Goal: Transaction & Acquisition: Purchase product/service

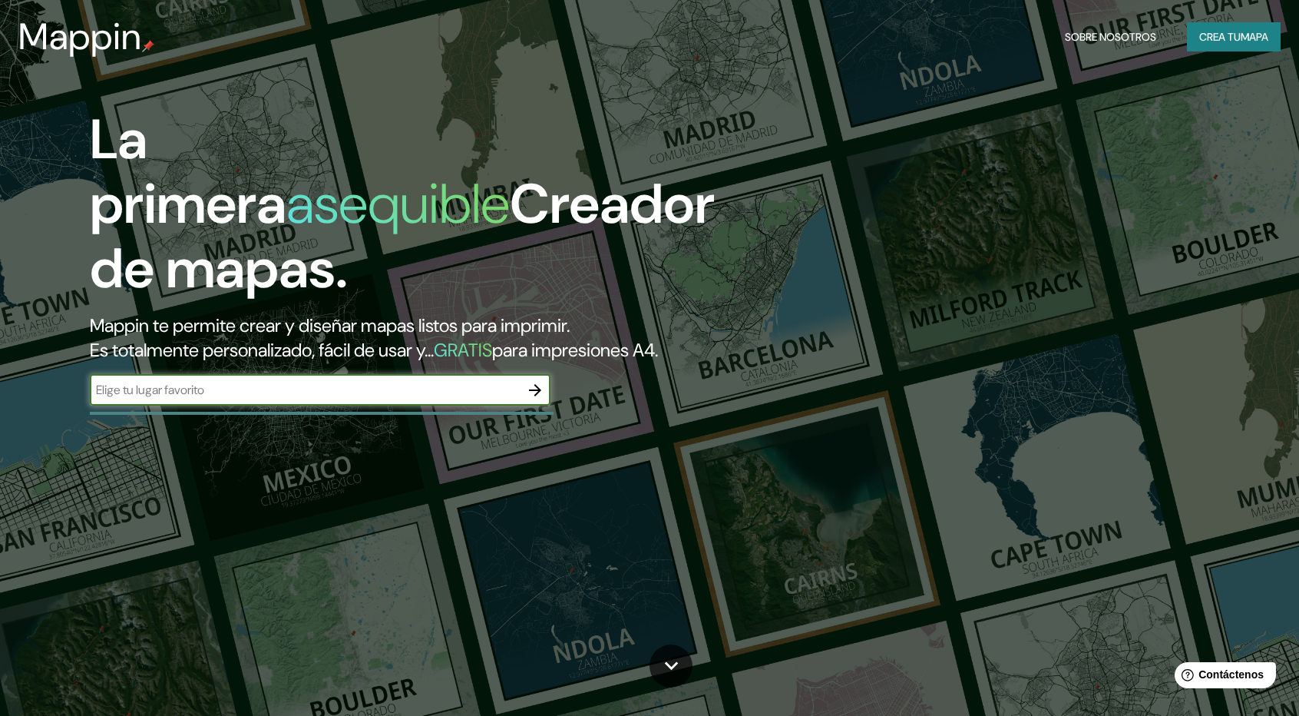
click at [211, 398] on input "text" at bounding box center [305, 390] width 430 height 18
type input "CALLAO"
click at [541, 397] on icon "button" at bounding box center [535, 390] width 18 height 18
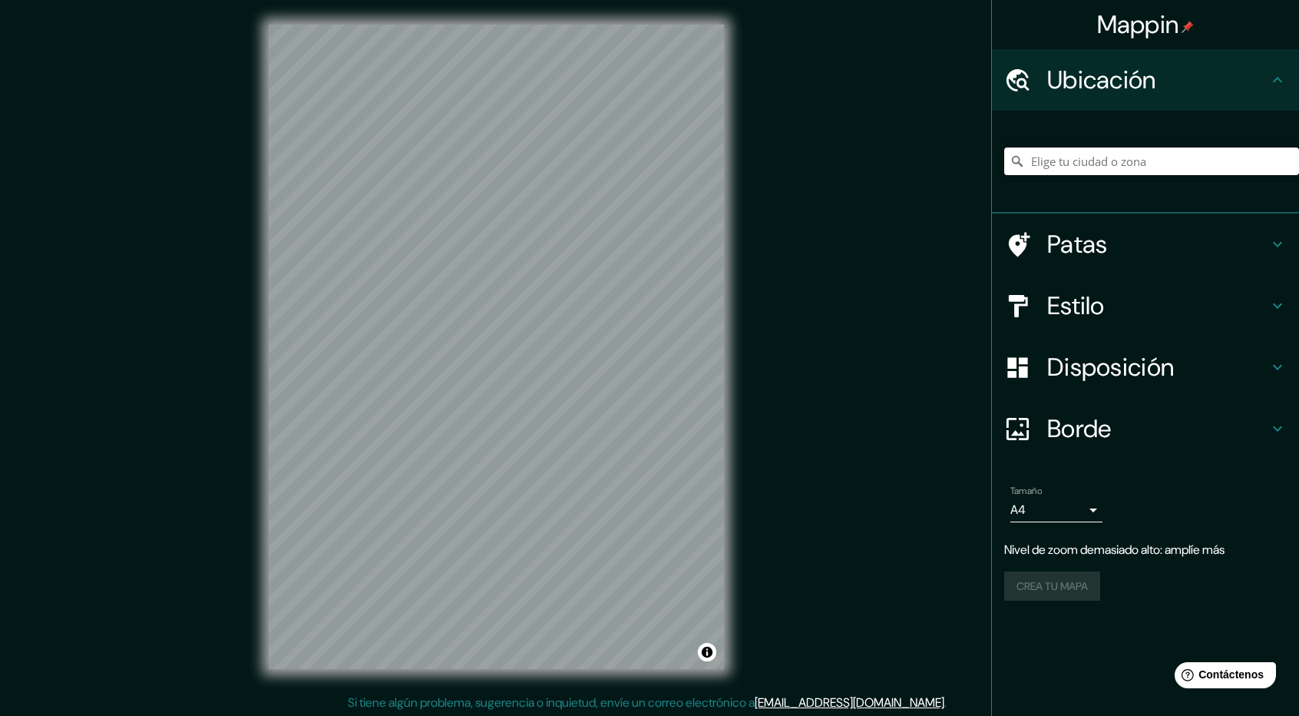
click at [1135, 154] on input "Elige tu ciudad o zona" at bounding box center [1151, 161] width 295 height 28
type input "CALLAO"
click at [1054, 505] on body "Mappin Ubicación CALLAO Patas Estilo Disposición Borde Elige un borde. Consejo …" at bounding box center [649, 358] width 1299 height 716
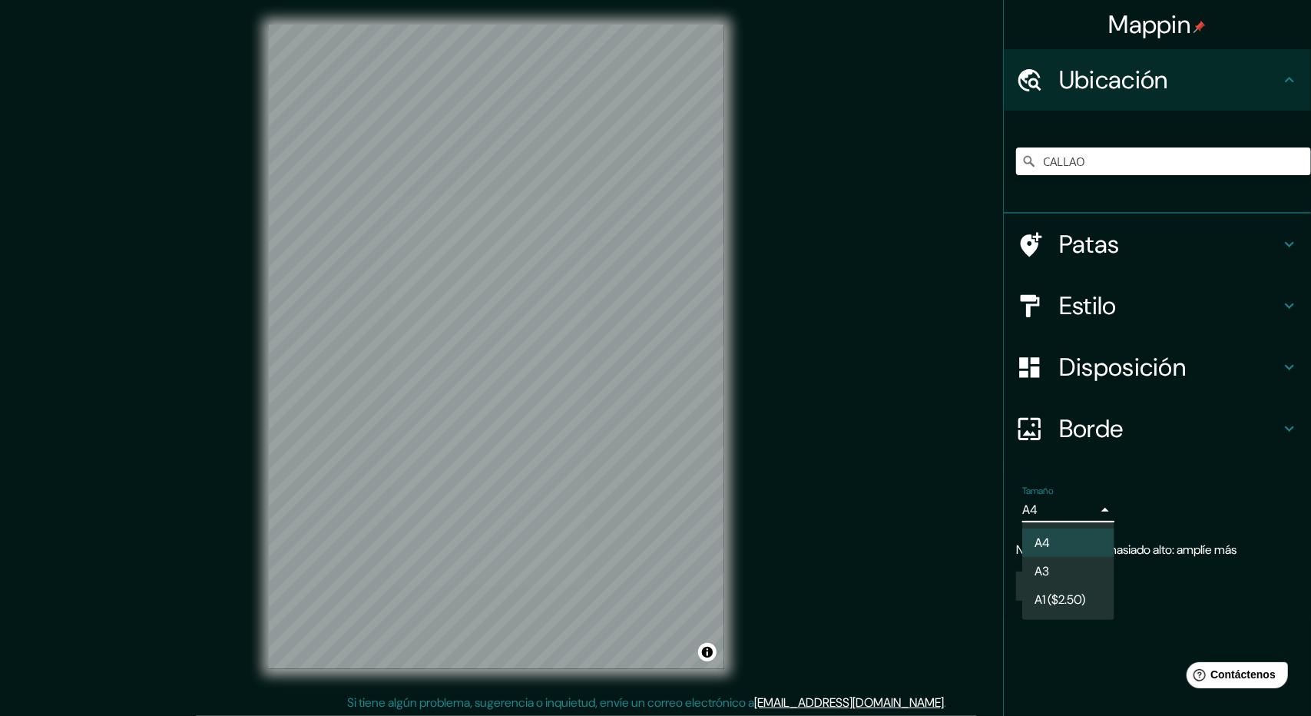
click at [1058, 579] on li "A3" at bounding box center [1068, 571] width 92 height 28
type input "a4"
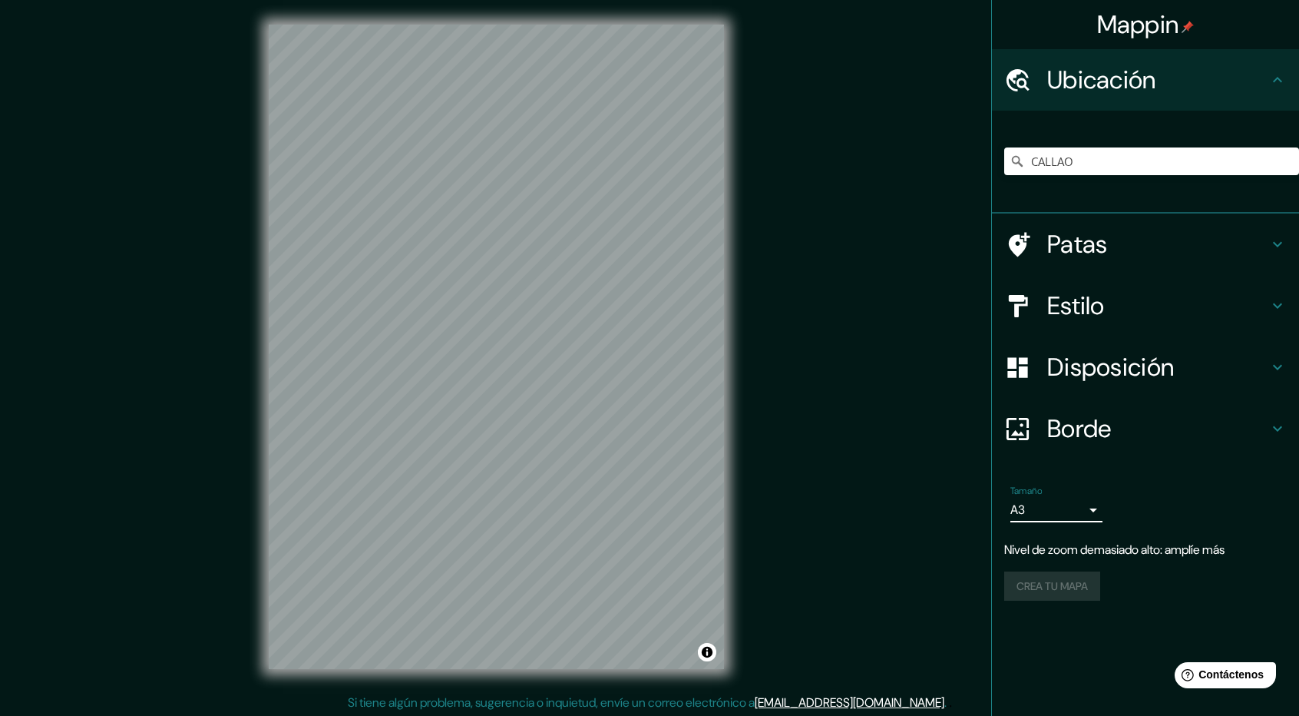
click at [1286, 76] on icon at bounding box center [1278, 80] width 18 height 18
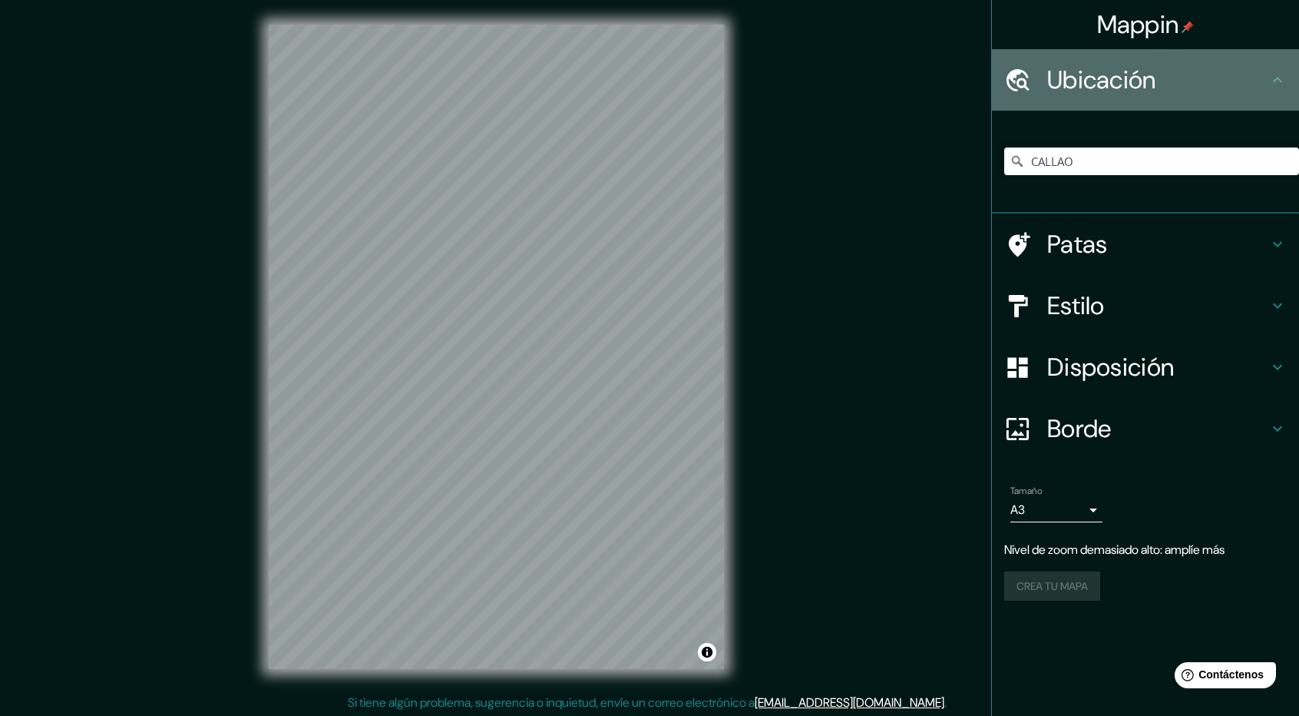
click at [1284, 76] on icon at bounding box center [1278, 80] width 18 height 18
click at [1275, 85] on icon at bounding box center [1278, 80] width 18 height 18
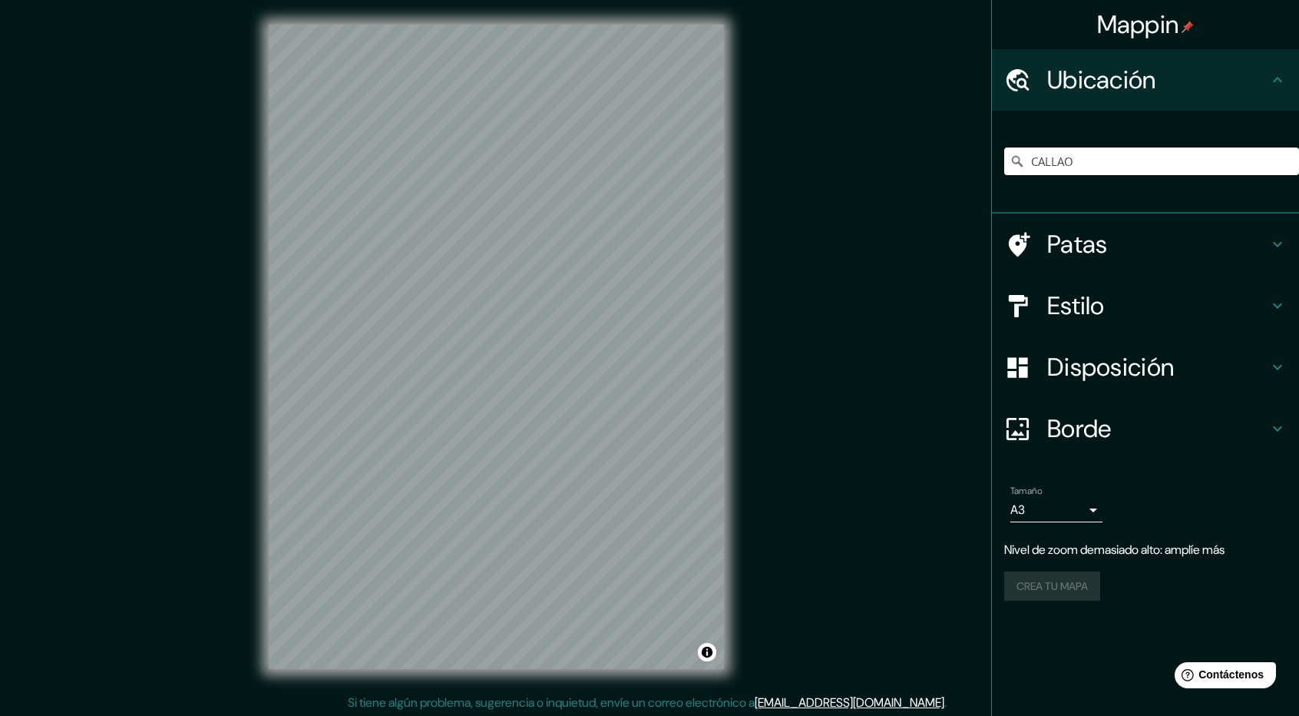
click at [1092, 167] on input "CALLAO" at bounding box center [1151, 161] width 295 height 28
click at [1020, 167] on icon at bounding box center [1017, 161] width 15 height 15
click at [1023, 165] on icon at bounding box center [1017, 161] width 15 height 15
click at [1093, 156] on input "CALLAO" at bounding box center [1151, 161] width 295 height 28
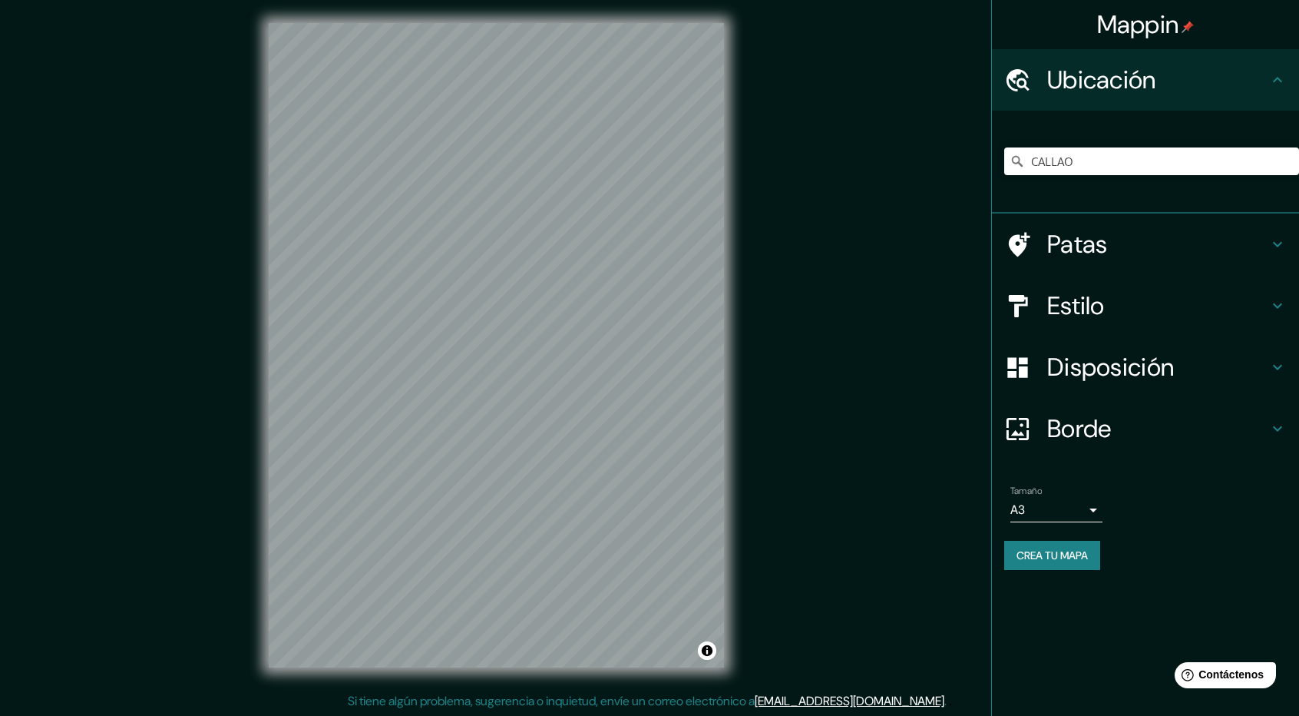
click at [1083, 412] on font "Borde" at bounding box center [1079, 428] width 65 height 32
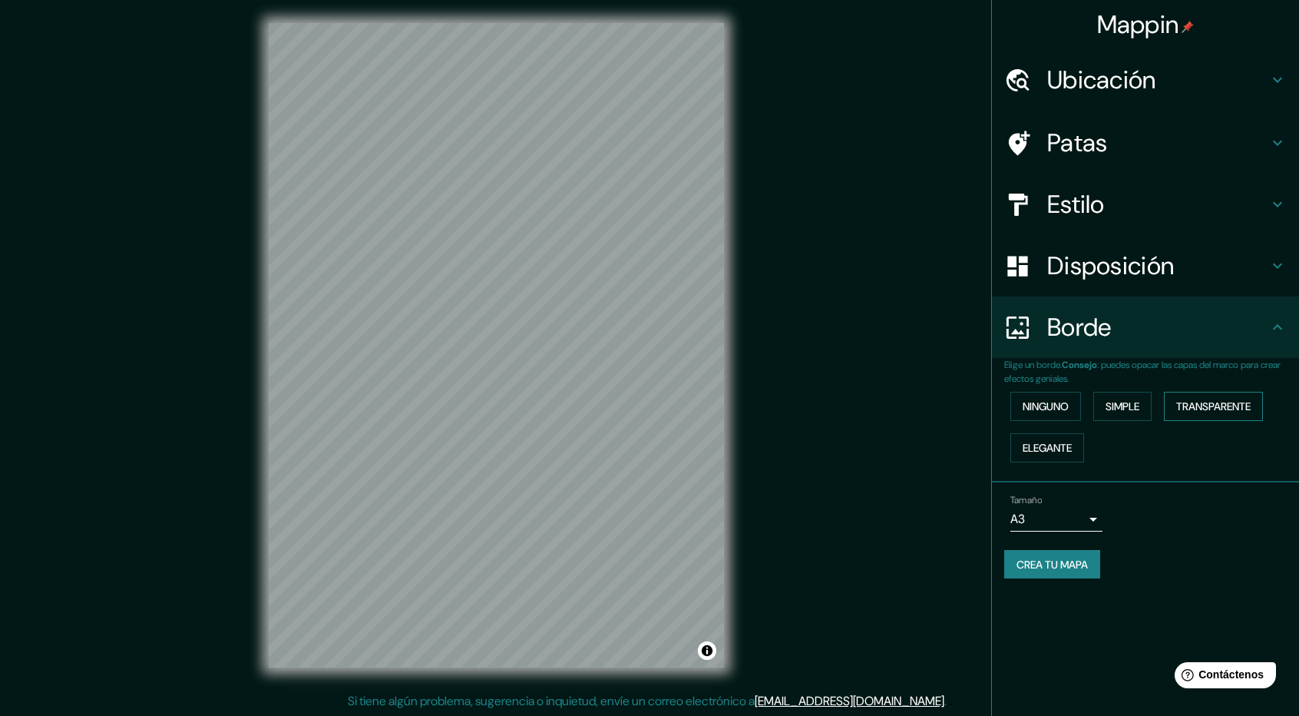
click at [1206, 405] on font "Transparente" at bounding box center [1213, 406] width 74 height 14
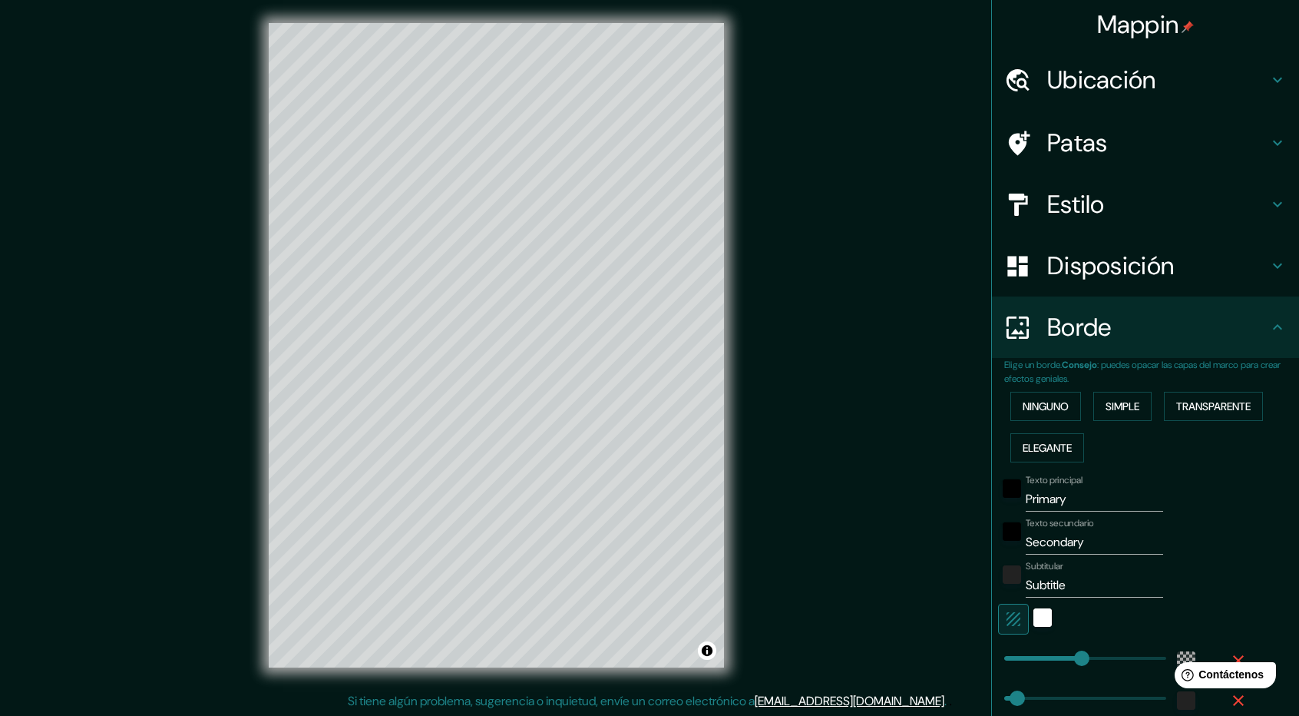
click at [1063, 495] on input "Primary" at bounding box center [1094, 499] width 137 height 25
drag, startPoint x: 1067, startPoint y: 498, endPoint x: 958, endPoint y: 506, distance: 109.4
click at [958, 506] on div "Mappin Ubicación CALLAO Patas Estilo Disposición Borde Elige un borde. Consejo …" at bounding box center [649, 357] width 1299 height 718
type input "285"
type input "47"
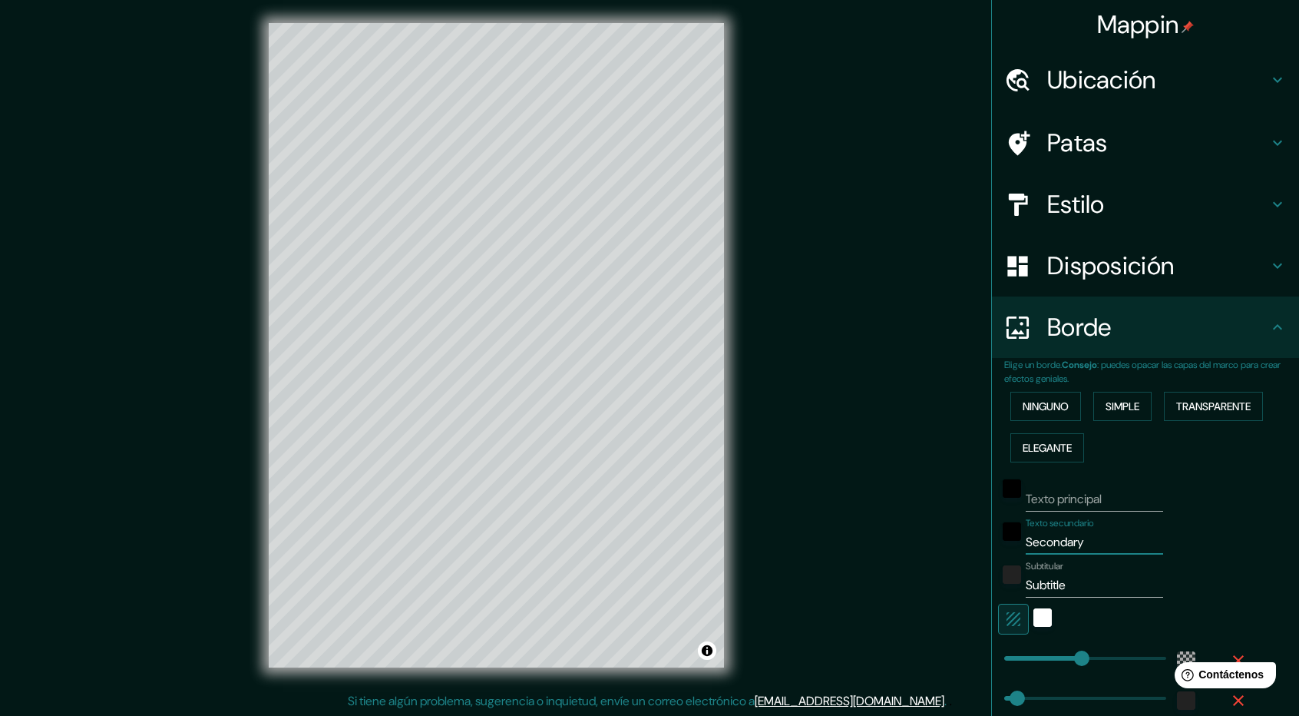
drag, startPoint x: 1072, startPoint y: 538, endPoint x: 969, endPoint y: 550, distance: 103.5
click at [969, 550] on div "Mappin Ubicación CALLAO Patas Estilo Disposición Borde Elige un borde. Consejo …" at bounding box center [649, 357] width 1299 height 718
type input "285"
type input "47"
drag, startPoint x: 1067, startPoint y: 586, endPoint x: 918, endPoint y: 600, distance: 148.9
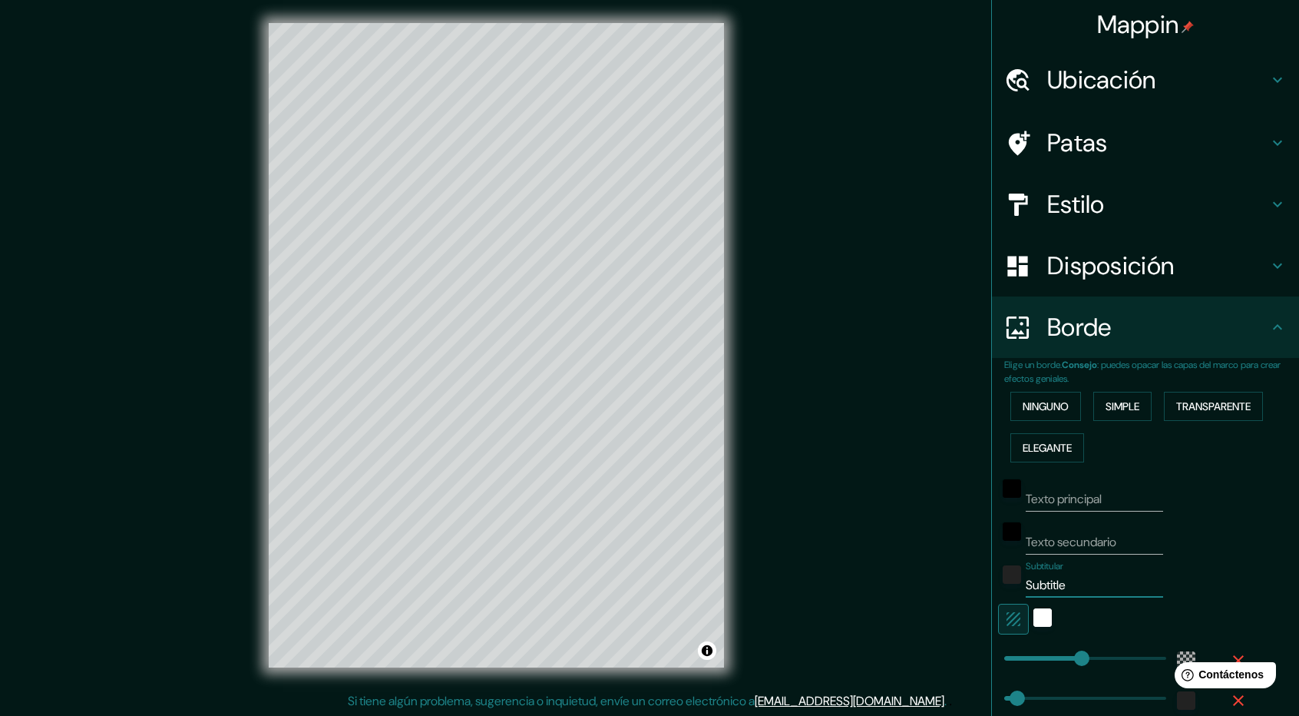
click at [918, 600] on div "Mappin Ubicación CALLAO Patas Estilo Disposición Borde Elige un borde. Consejo …" at bounding box center [649, 357] width 1299 height 718
type input "285"
type input "47"
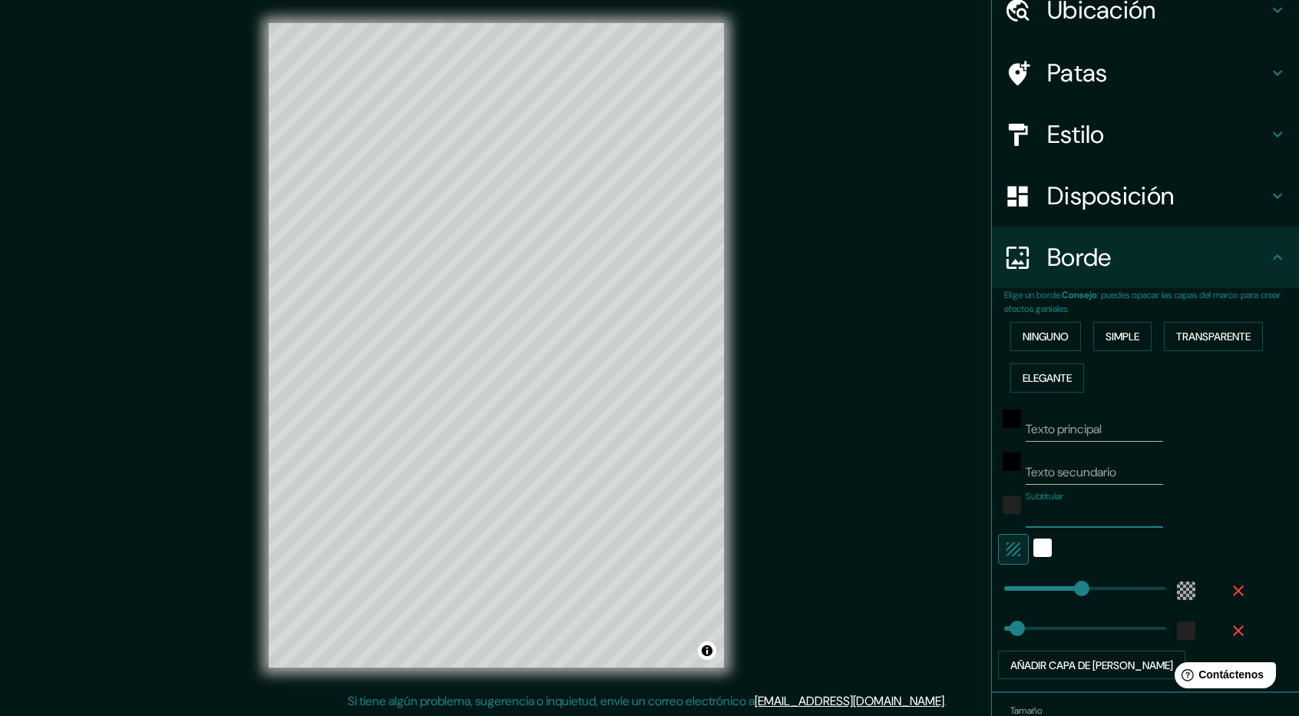
scroll to position [77, 0]
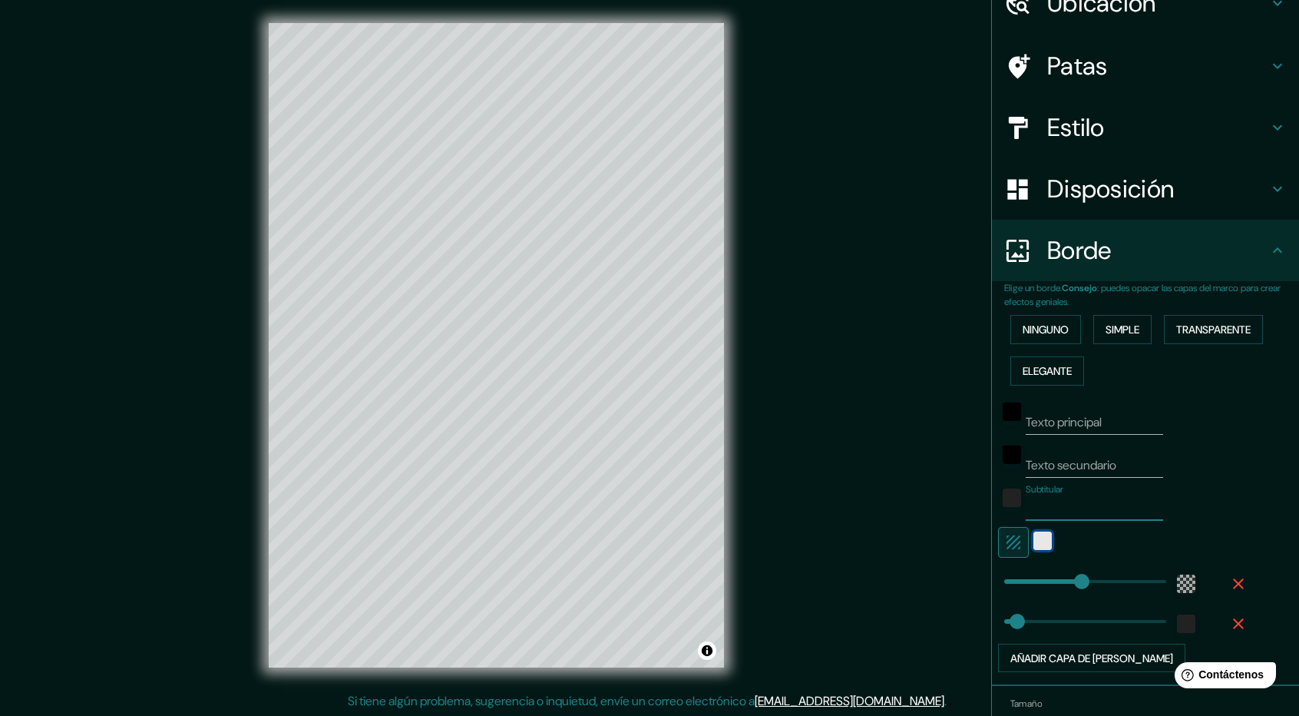
click at [1034, 544] on div "blanco" at bounding box center [1043, 540] width 18 height 18
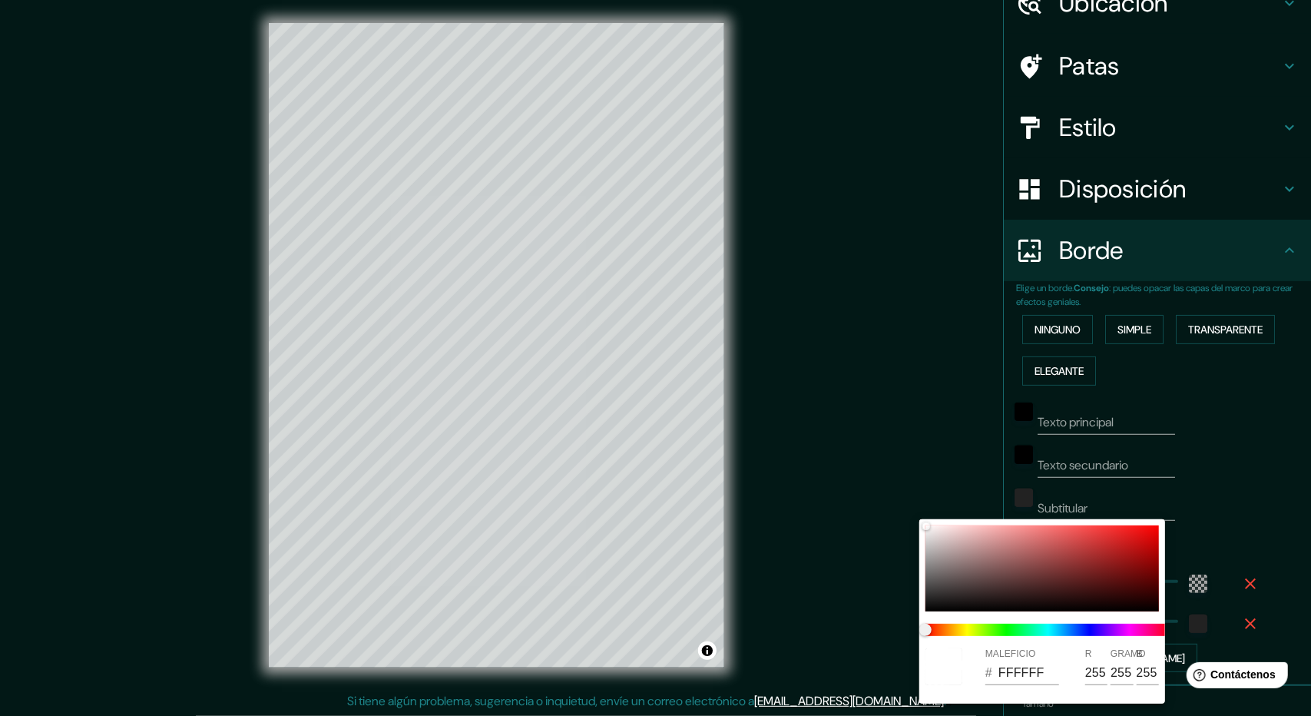
click at [1202, 518] on div at bounding box center [655, 358] width 1311 height 716
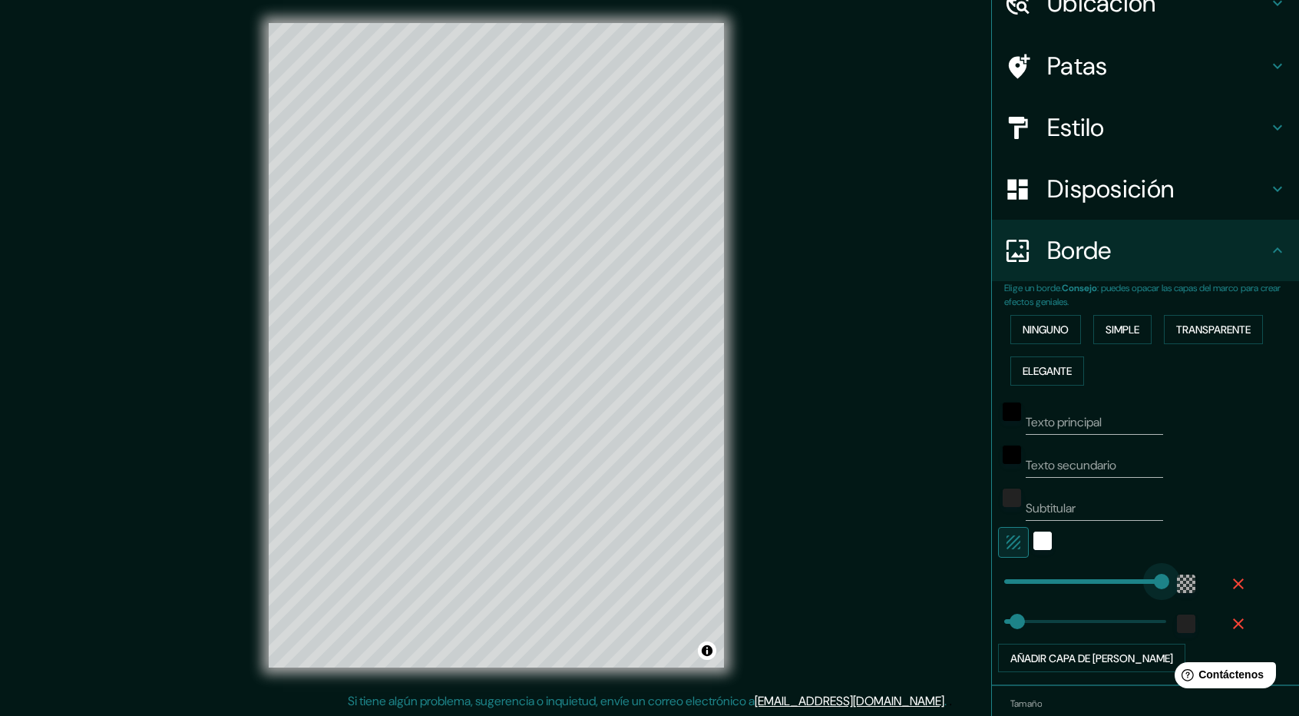
type input "593"
drag, startPoint x: 1086, startPoint y: 574, endPoint x: 1158, endPoint y: 577, distance: 72.3
type input "47"
type input "0"
drag, startPoint x: 1118, startPoint y: 581, endPoint x: 973, endPoint y: 597, distance: 146.0
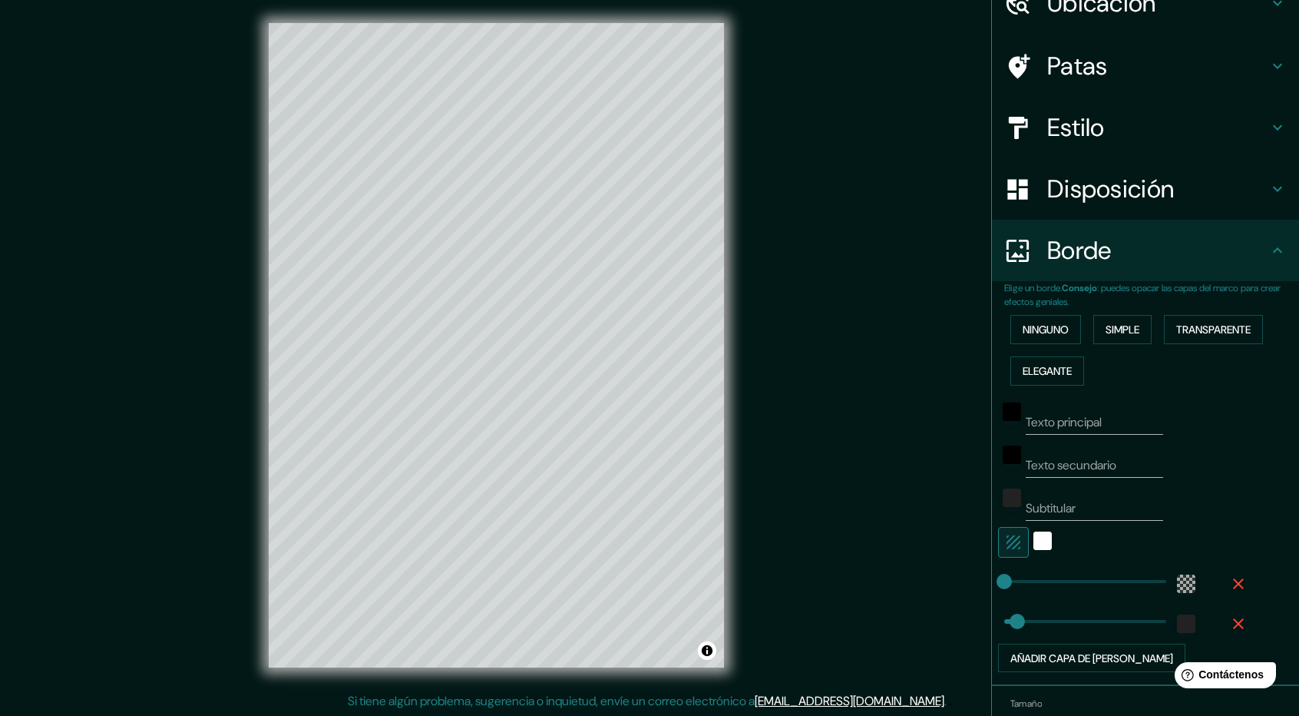
type input "0"
drag, startPoint x: 1009, startPoint y: 611, endPoint x: 955, endPoint y: 617, distance: 54.1
click at [1175, 538] on div at bounding box center [1124, 542] width 252 height 31
click at [1177, 179] on h4 "Disposición" at bounding box center [1157, 189] width 221 height 31
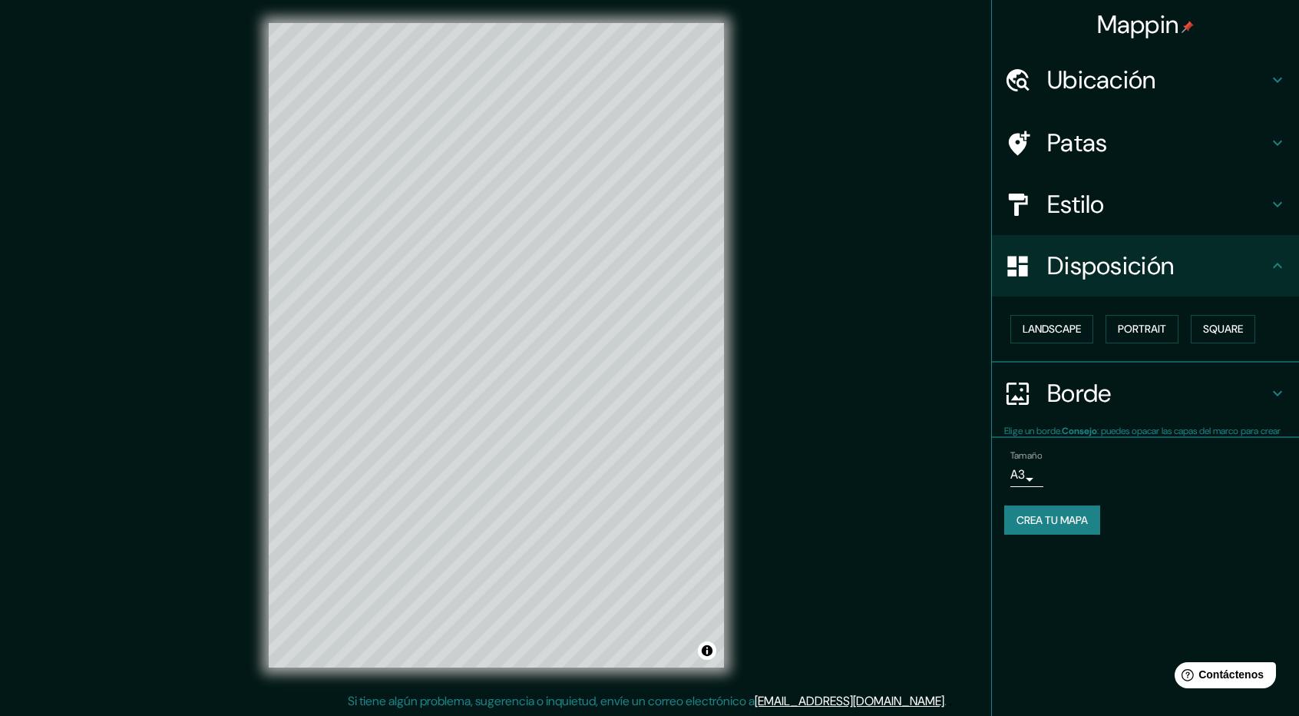
scroll to position [0, 0]
click at [1038, 336] on font "Paisaje" at bounding box center [1042, 330] width 38 height 14
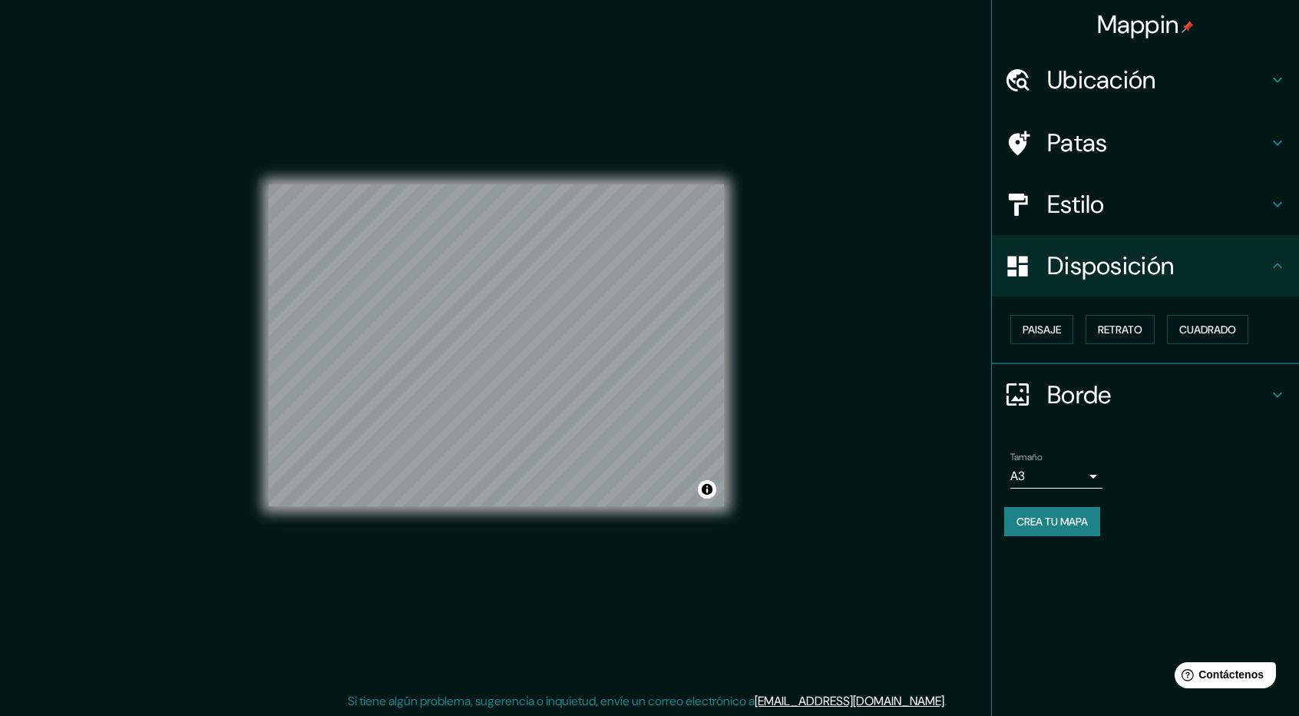
click at [1163, 334] on div "Paisaje Retrato Cuadrado" at bounding box center [1151, 329] width 295 height 41
click at [1143, 329] on font "Retrato" at bounding box center [1120, 330] width 45 height 14
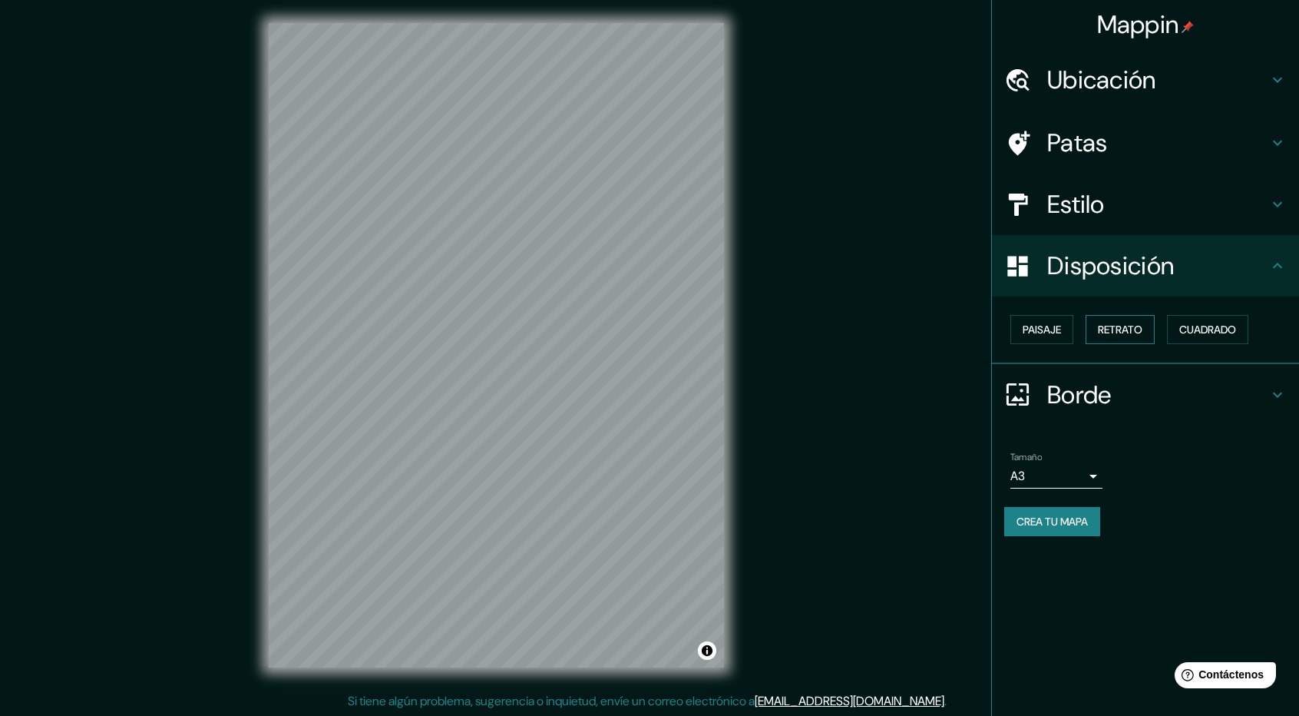
click at [1104, 337] on font "Retrato" at bounding box center [1120, 329] width 45 height 20
click at [1158, 213] on h4 "Estilo" at bounding box center [1157, 204] width 221 height 31
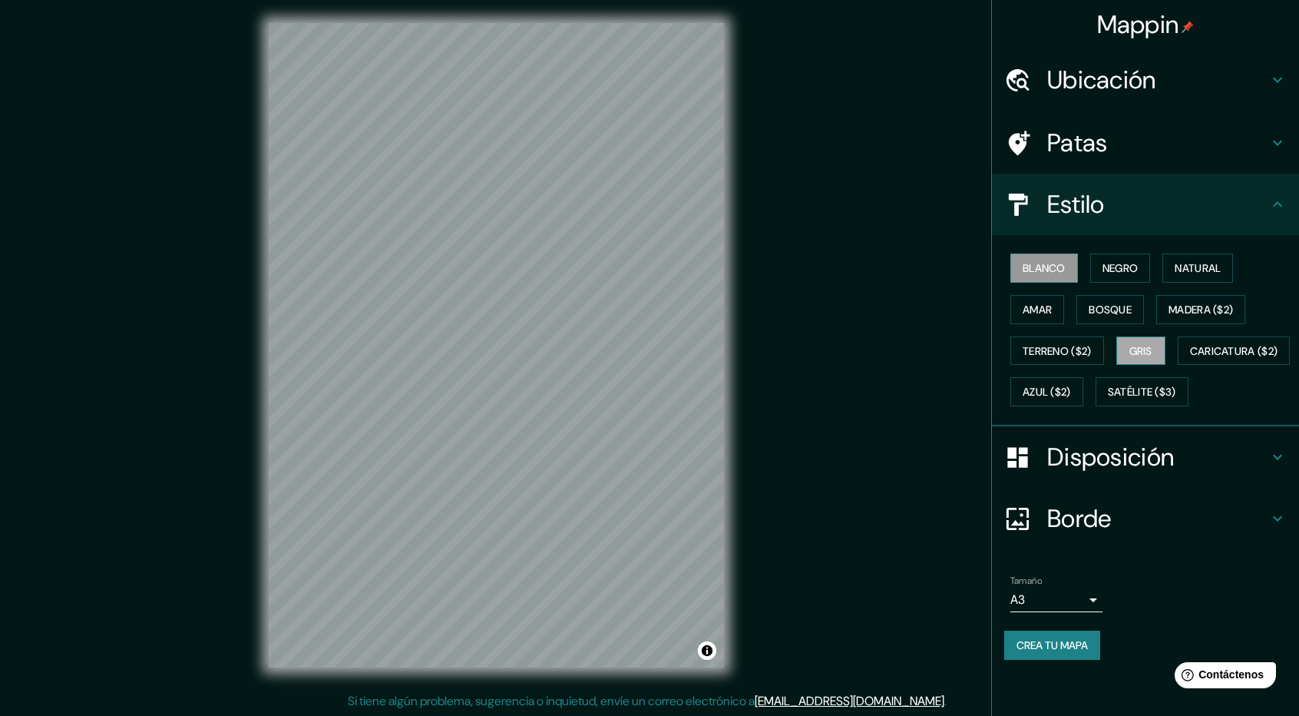
click at [1153, 352] on font "Gris" at bounding box center [1141, 351] width 23 height 14
click at [1153, 344] on font "Gris" at bounding box center [1141, 351] width 23 height 14
click at [1193, 276] on font "Natural" at bounding box center [1198, 268] width 46 height 20
click at [1044, 279] on button "Blanco" at bounding box center [1045, 267] width 68 height 29
click at [1132, 248] on div "Blanco Negro Natural [PERSON_NAME] ($2) Terreno ($2) Gris Caricatura ($2) Azul …" at bounding box center [1151, 329] width 295 height 165
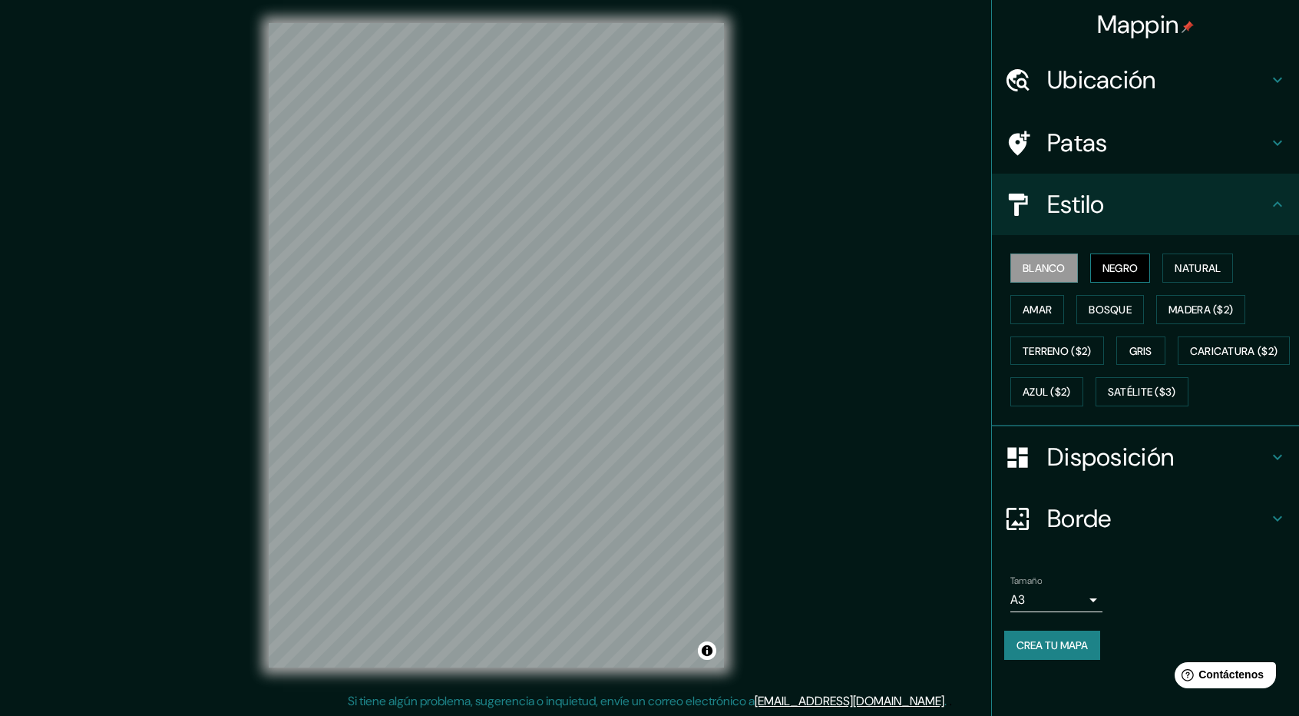
drag, startPoint x: 1132, startPoint y: 260, endPoint x: 1112, endPoint y: 263, distance: 20.2
click at [1130, 262] on font "Negro" at bounding box center [1121, 268] width 36 height 20
click at [1049, 265] on font "Blanco" at bounding box center [1044, 268] width 43 height 14
click at [1168, 473] on font "Disposición" at bounding box center [1110, 457] width 127 height 32
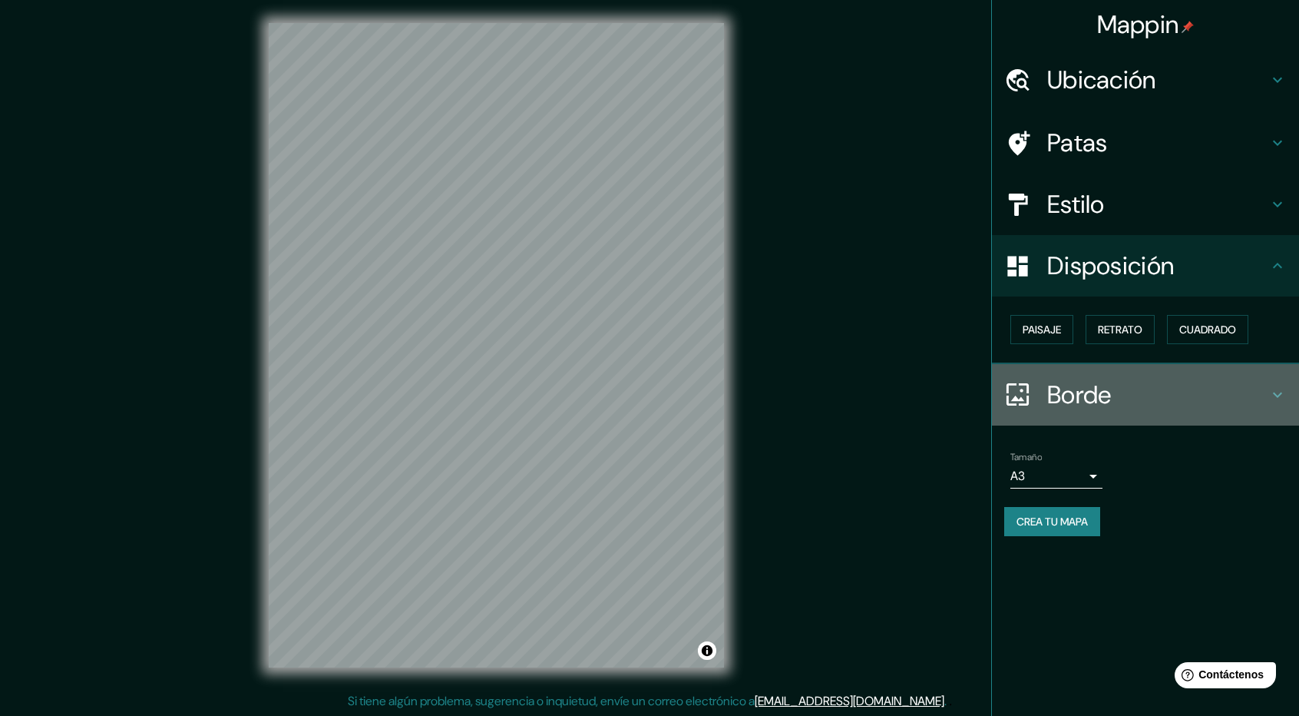
click at [1156, 412] on div "Borde" at bounding box center [1145, 394] width 307 height 61
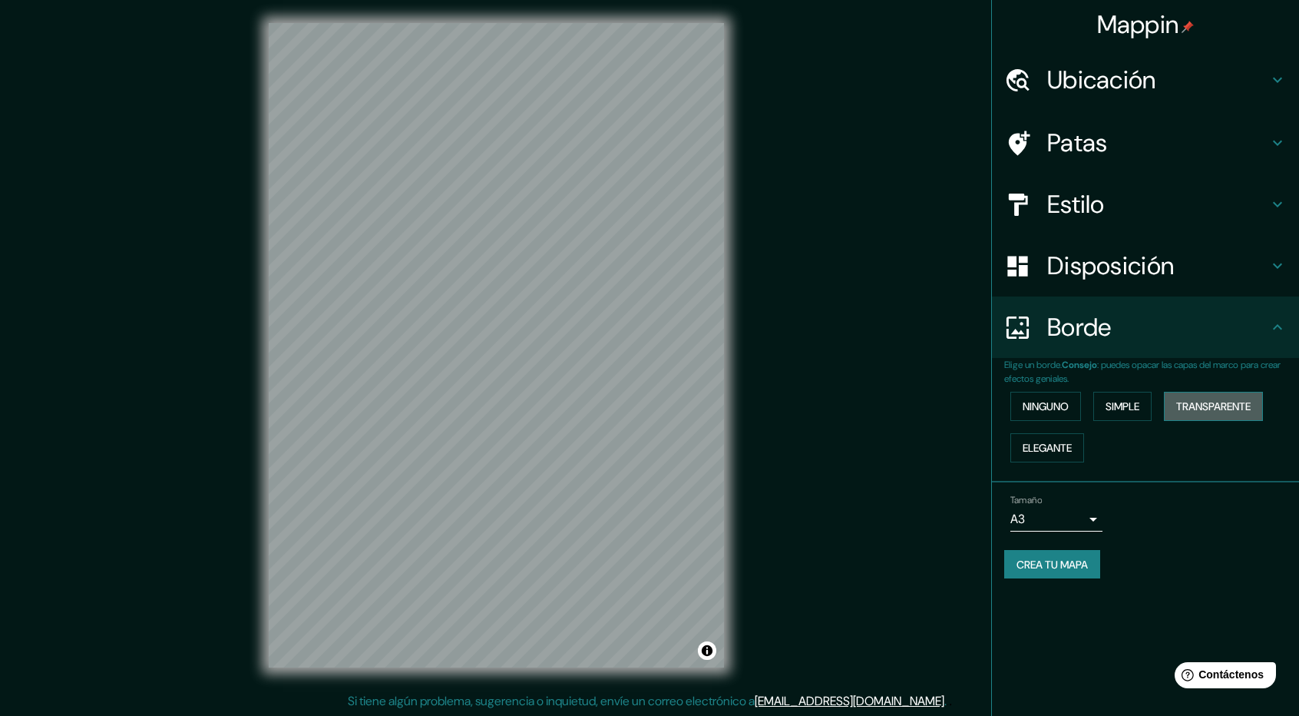
click at [1222, 410] on font "Transparente" at bounding box center [1213, 406] width 74 height 14
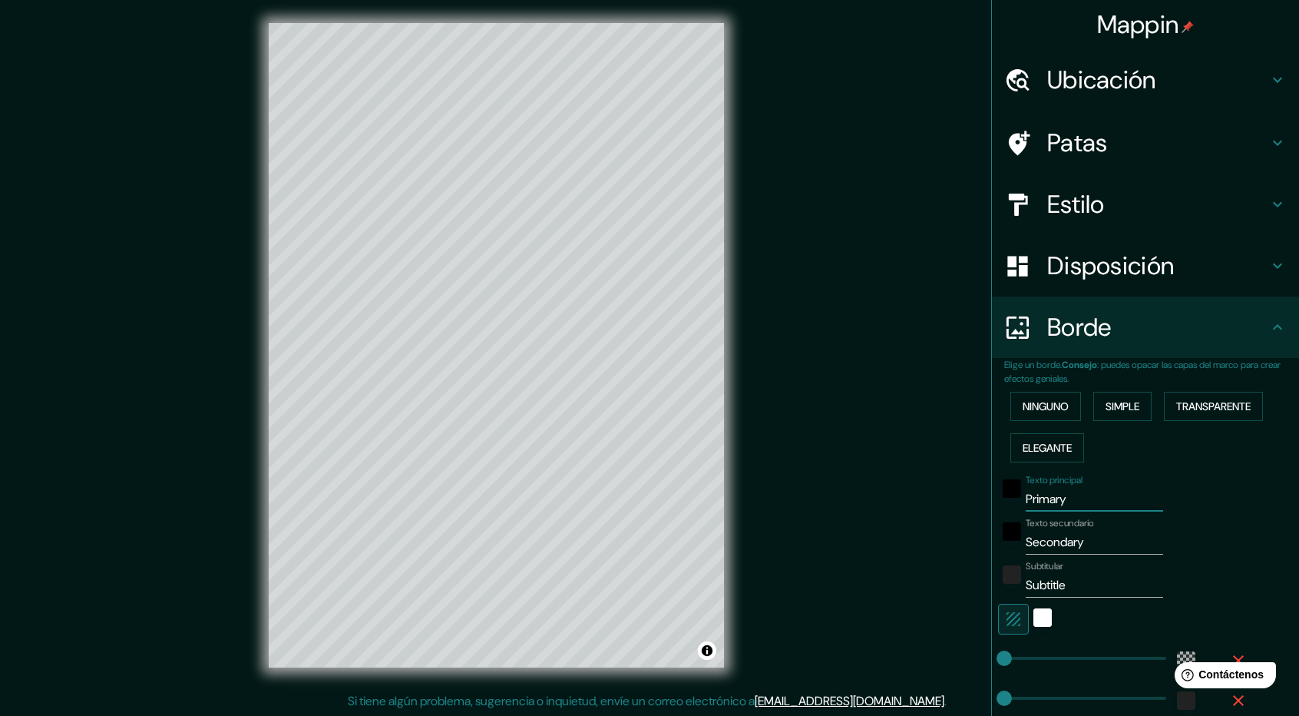
drag, startPoint x: 1113, startPoint y: 501, endPoint x: 942, endPoint y: 500, distance: 171.2
click at [942, 500] on div "Mappin Ubicación CALLAO Patas Estilo Disposición Borde Elige un borde. Consejo …" at bounding box center [649, 357] width 1299 height 718
drag, startPoint x: 1083, startPoint y: 538, endPoint x: 978, endPoint y: 541, distance: 104.5
click at [978, 541] on div "Mappin Ubicación CALLAO Patas Estilo Disposición Borde Elige un borde. Consejo …" at bounding box center [649, 357] width 1299 height 718
drag, startPoint x: 1077, startPoint y: 569, endPoint x: 1023, endPoint y: 578, distance: 55.3
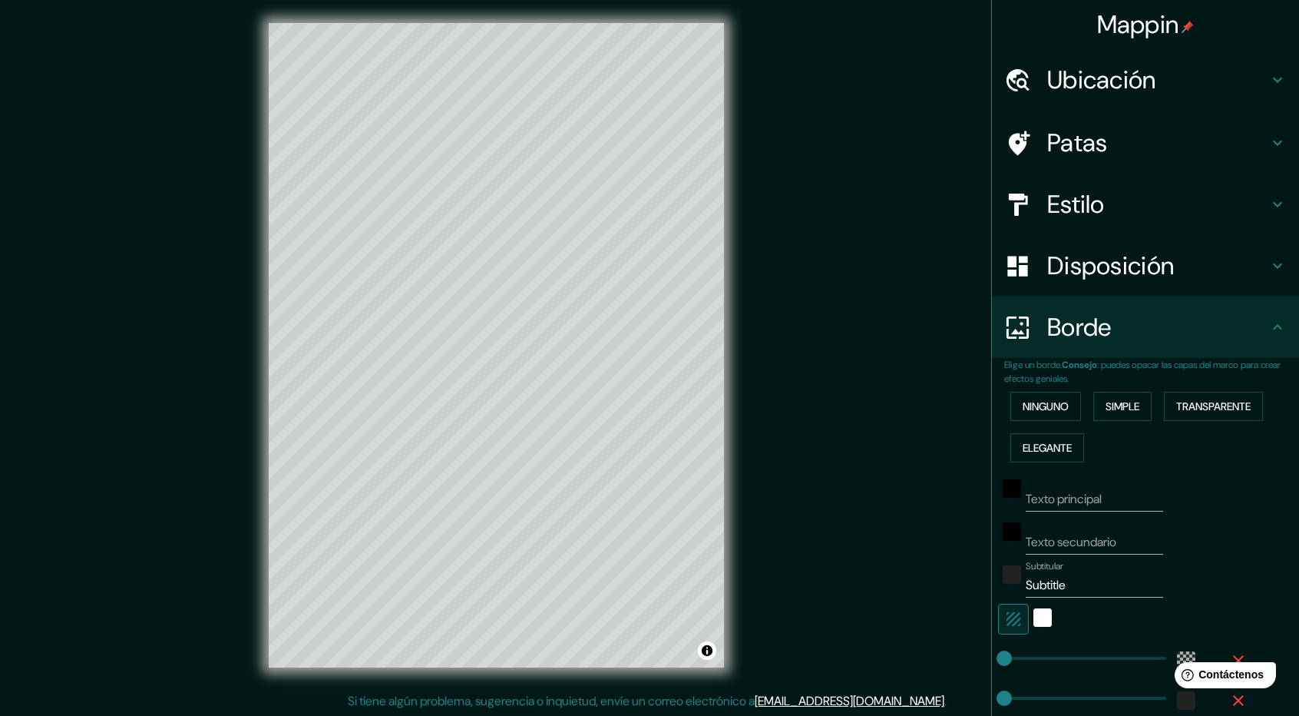
click at [1026, 578] on div "Subtitular Subtitle" at bounding box center [1094, 579] width 137 height 37
drag, startPoint x: 1068, startPoint y: 586, endPoint x: 984, endPoint y: 584, distance: 83.7
click at [992, 584] on div "Elige un borde. Consejo : puedes opacar las capas del marco para crear efectos …" at bounding box center [1145, 560] width 307 height 405
click at [1034, 609] on div "blanco" at bounding box center [1043, 617] width 18 height 18
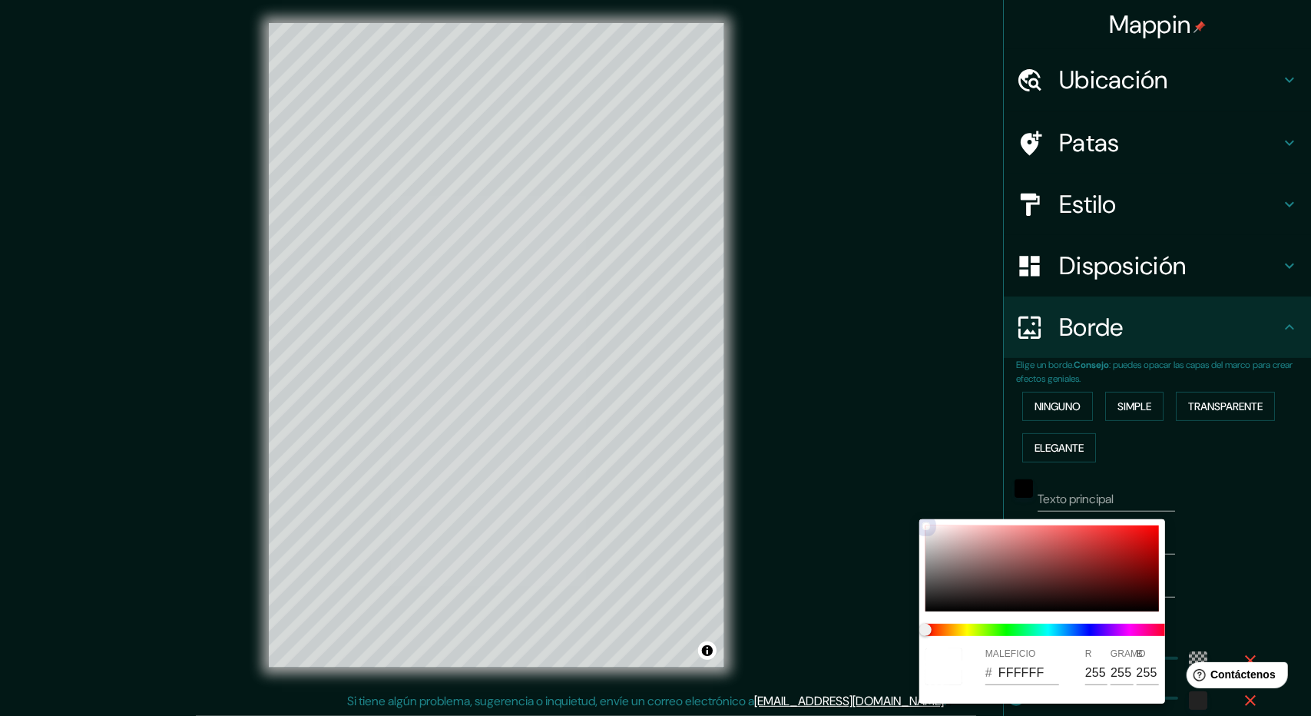
type input "242121"
type input "36"
type input "33"
type input "291010"
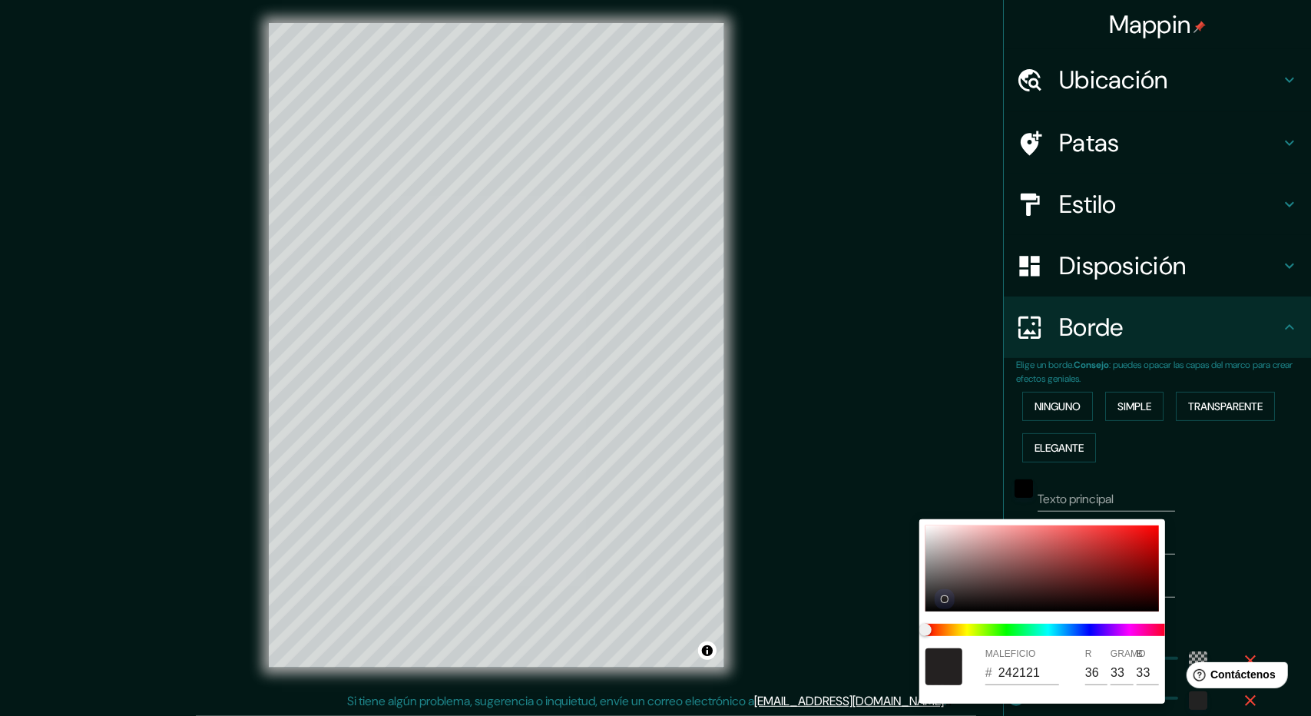
type input "41"
type input "16"
type input "570D0D"
type input "87"
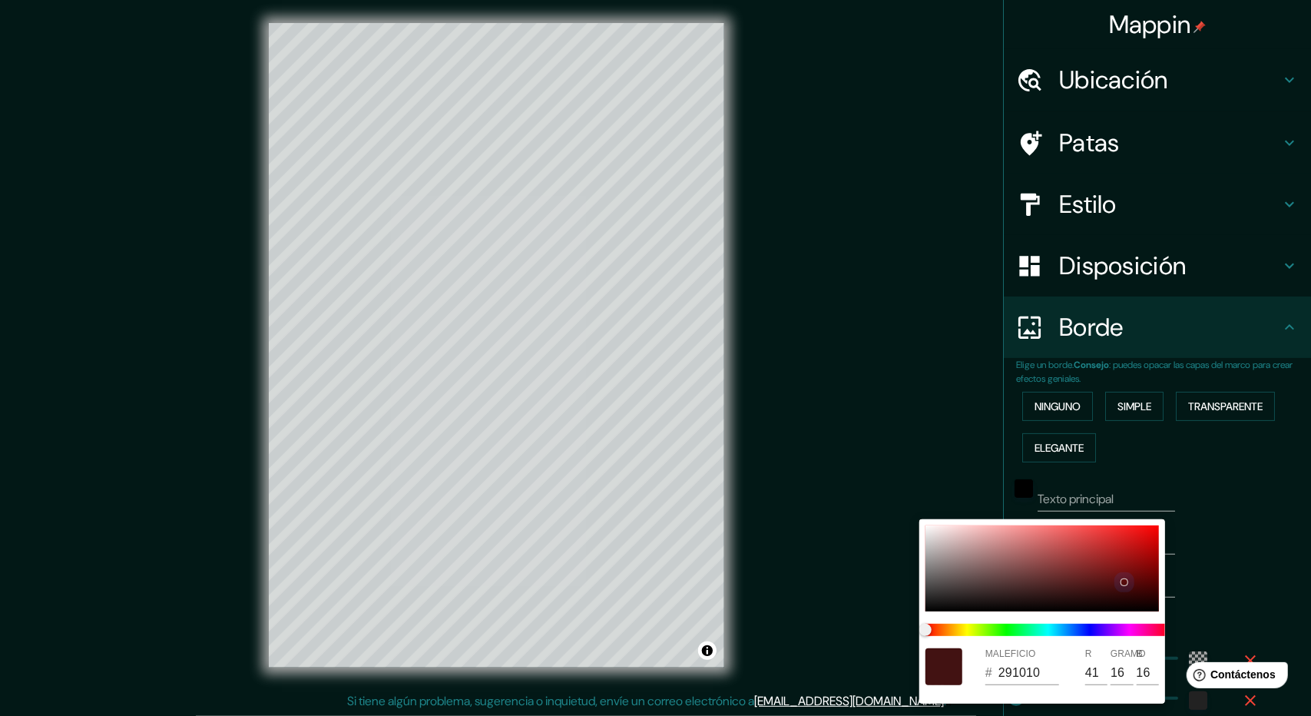
type input "13"
type input "6B2727"
type input "107"
type input "39"
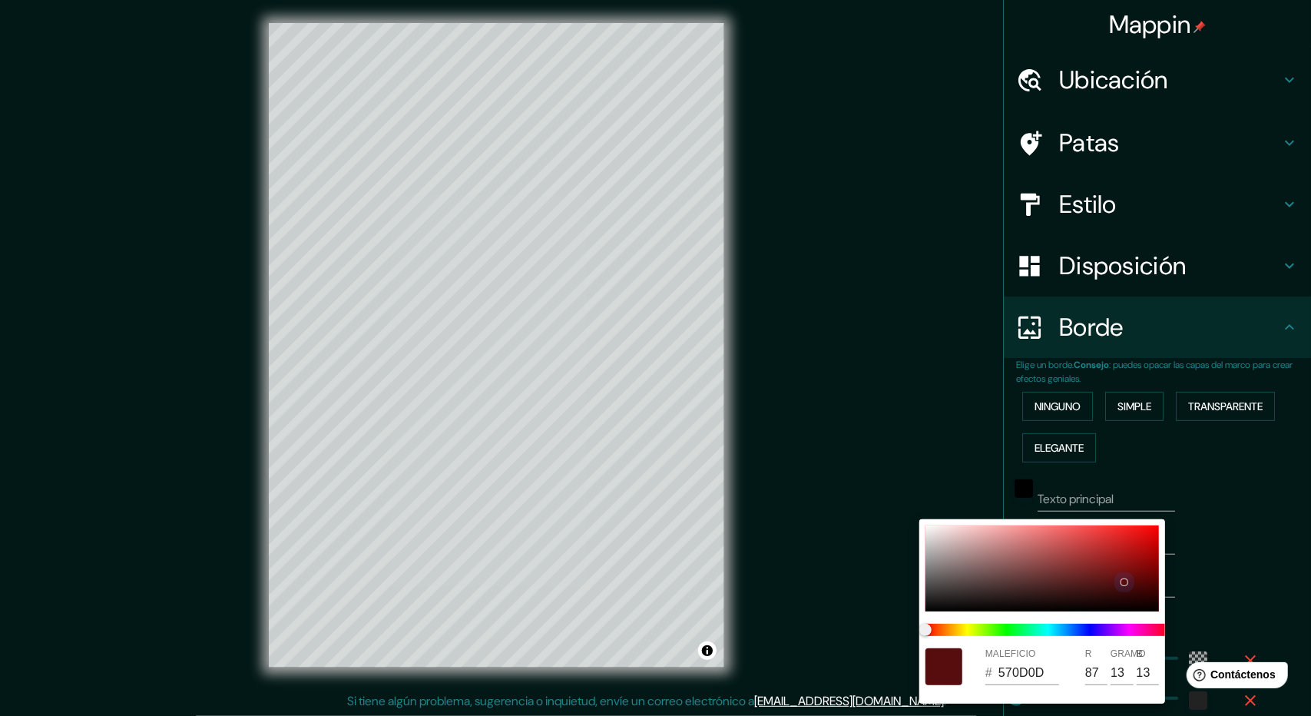
type input "39"
type input "ECE6E6"
type input "236"
type input "230"
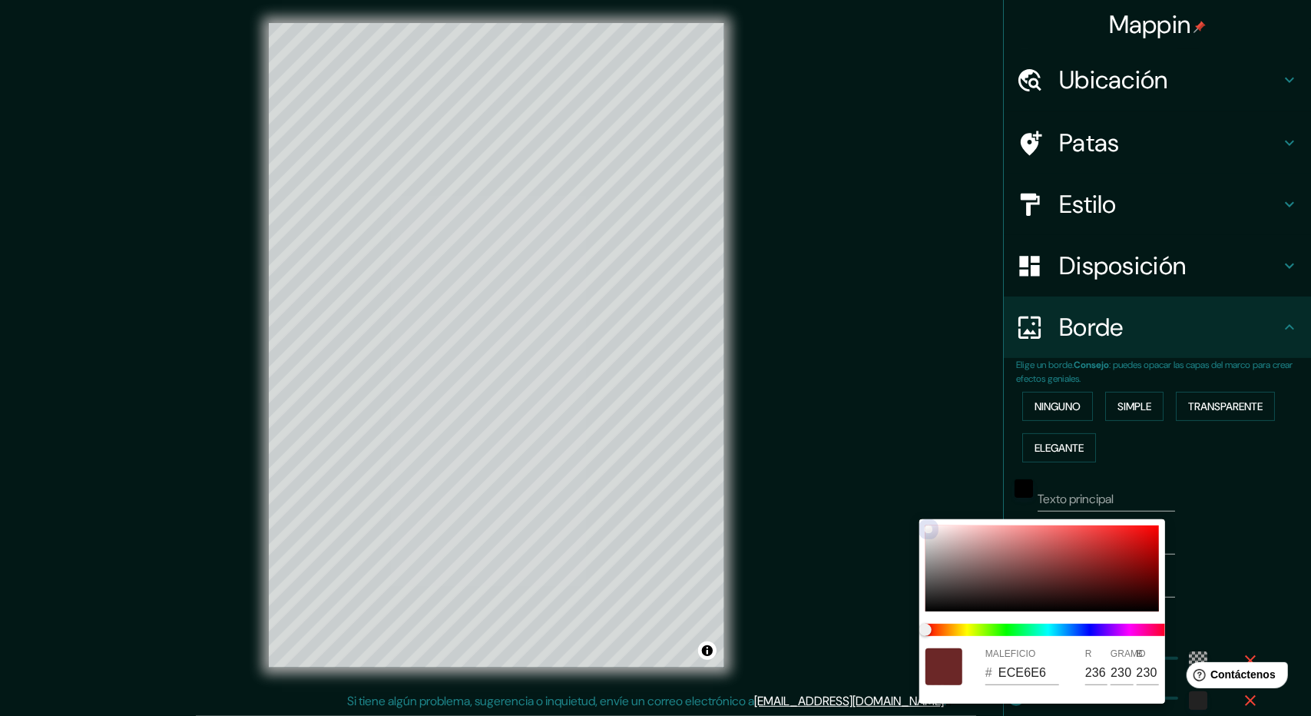
type input "F5F3F3"
type input "245"
type input "243"
type input "F7F6F6"
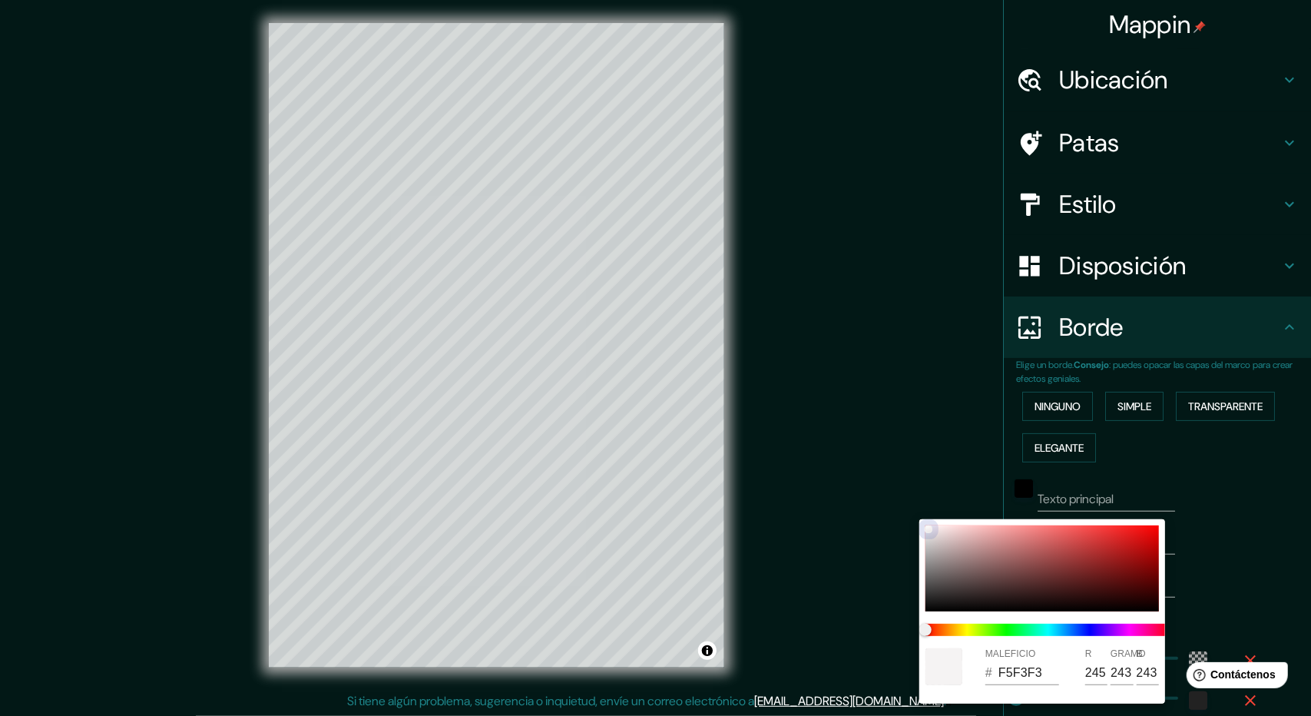
type input "247"
type input "246"
type input "979696"
type input "151"
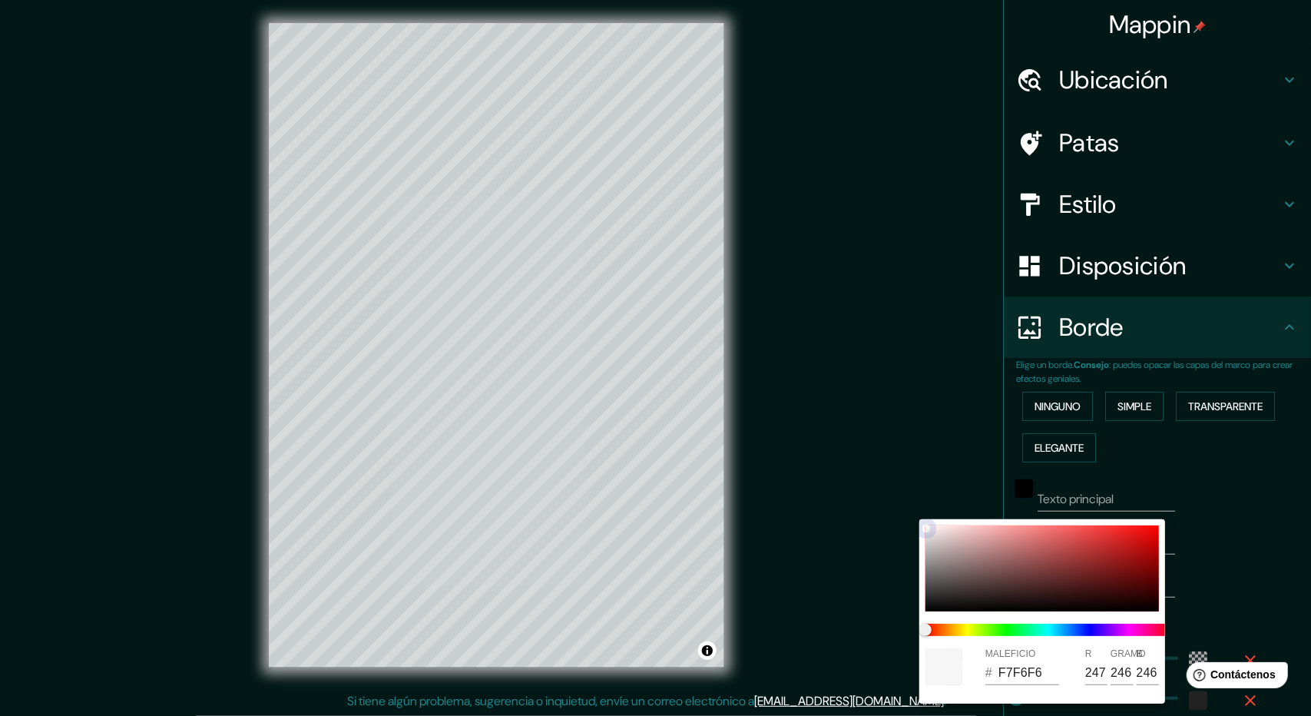
type input "150"
type input "999898"
type input "153"
type input "152"
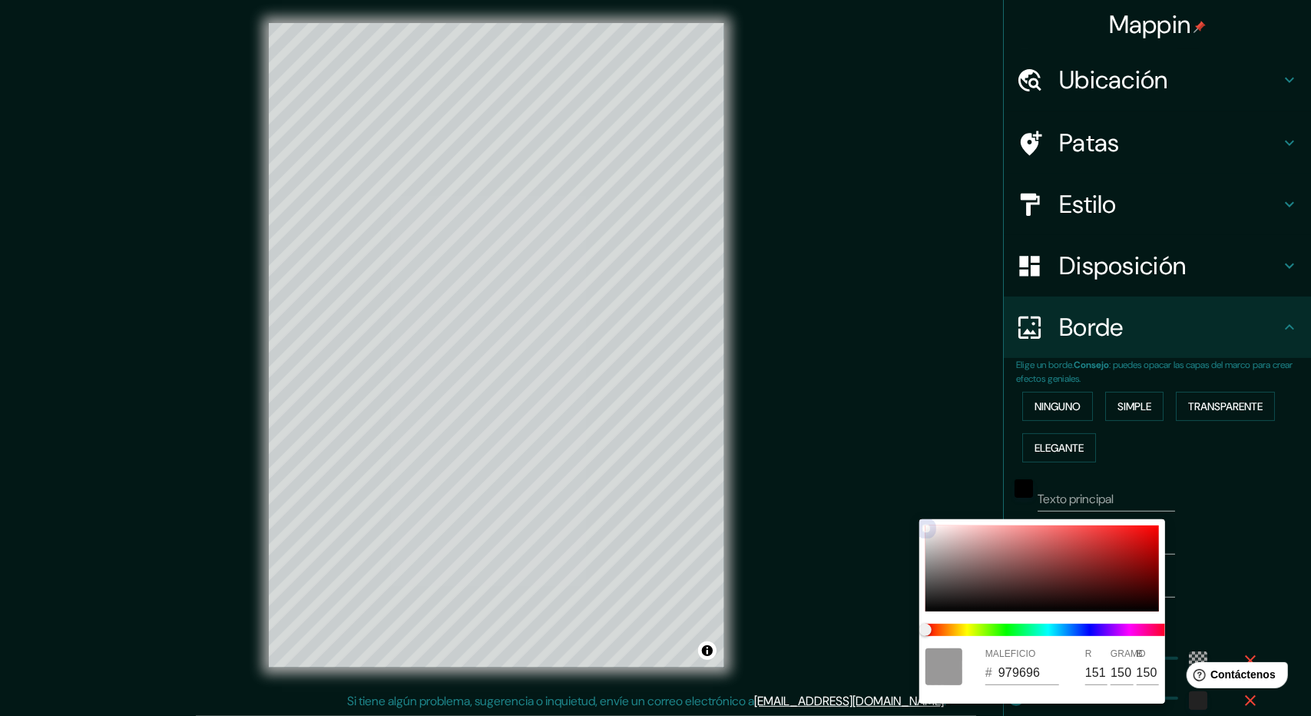
type input "152"
type input "A7A6A6"
type input "167"
type input "166"
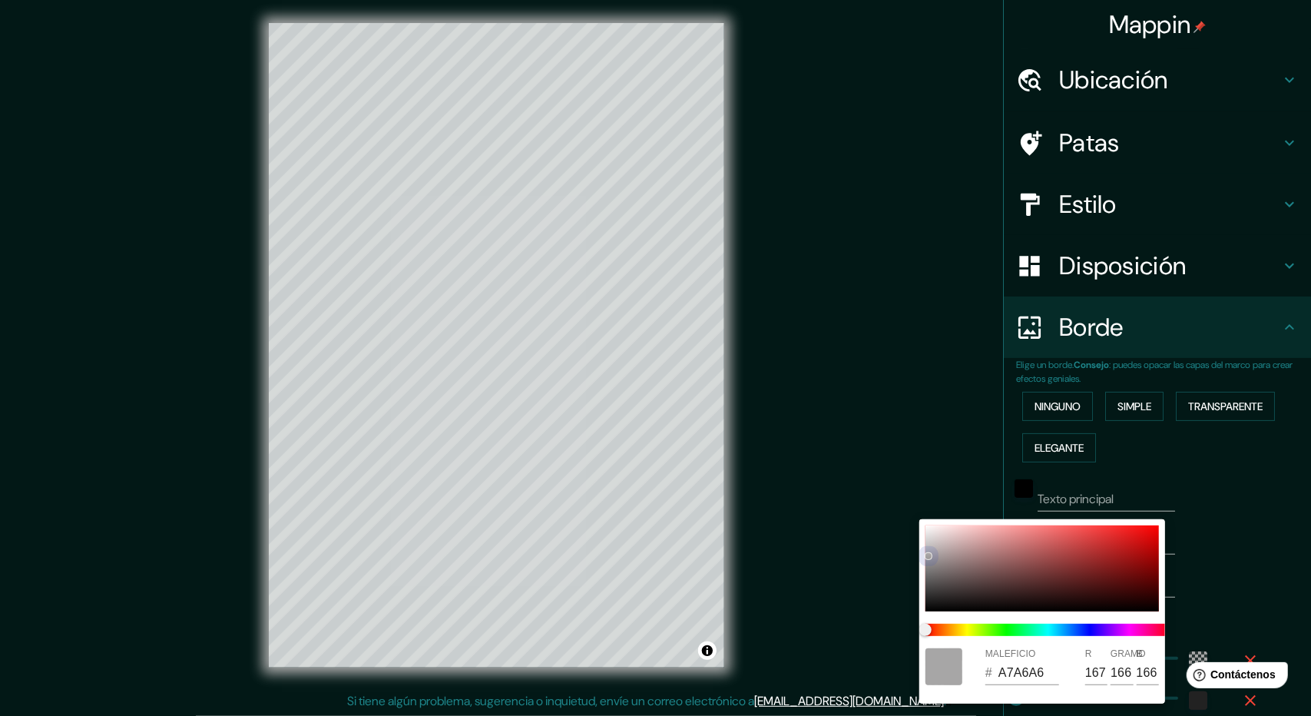
drag, startPoint x: 946, startPoint y: 565, endPoint x: 914, endPoint y: 505, distance: 68.0
click at [914, 505] on div "MALEFICIO # A7A6A6 R 167 GRAMO 166 B 166" at bounding box center [655, 358] width 1311 height 716
type input "DCD4D4"
type input "220"
type input "212"
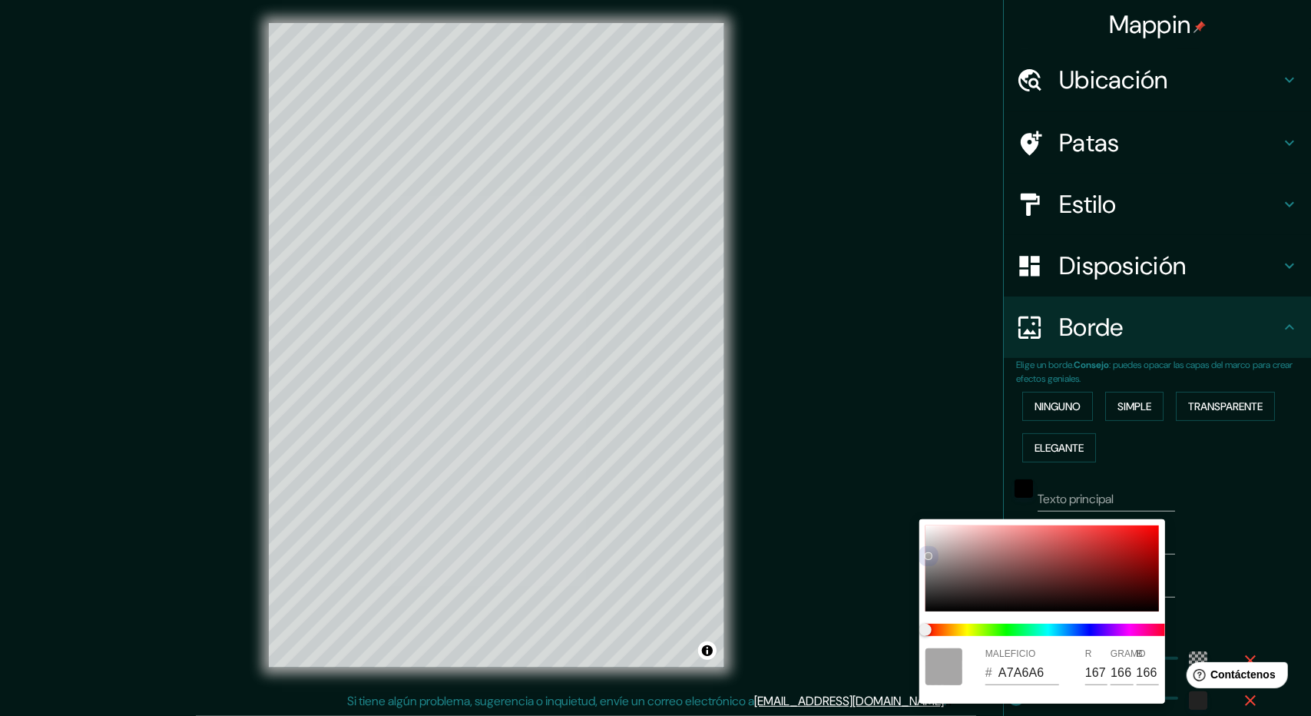
type input "212"
drag, startPoint x: 938, startPoint y: 534, endPoint x: 926, endPoint y: 543, distance: 14.9
click at [934, 537] on div at bounding box center [1041, 568] width 233 height 86
type input "CCCCCC"
type input "204"
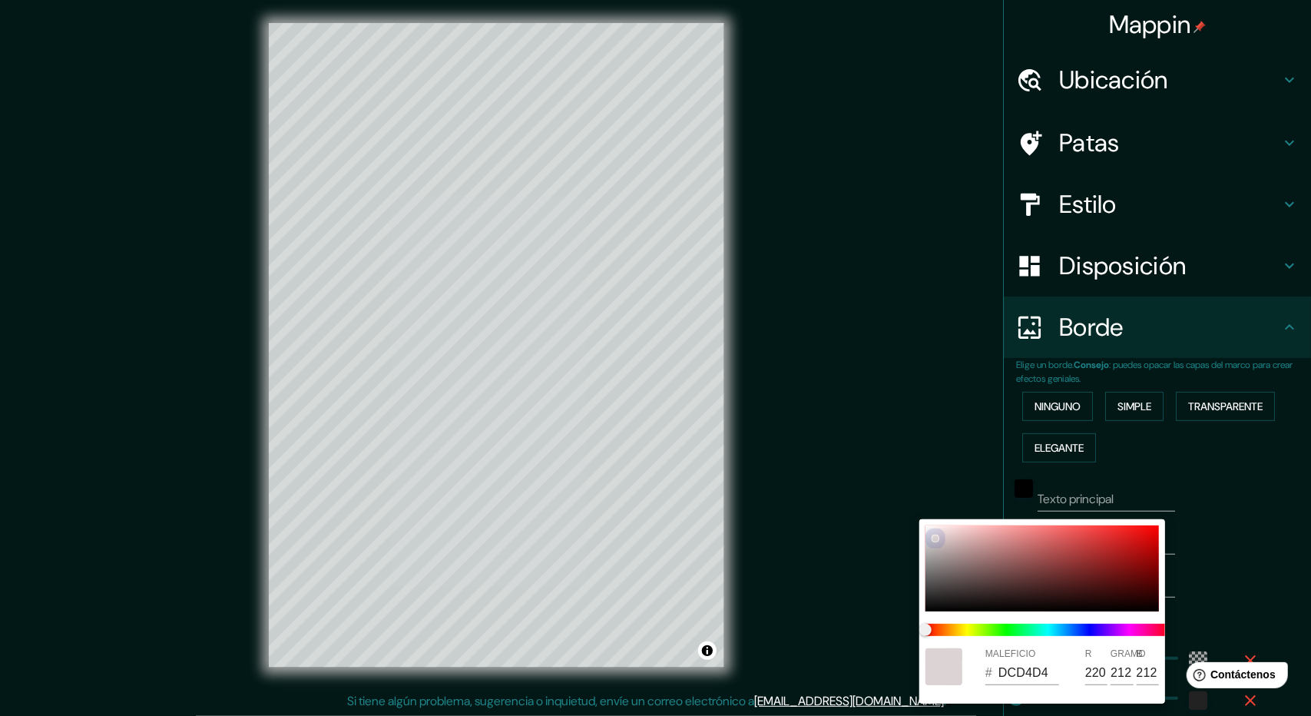
type input "204"
drag, startPoint x: 926, startPoint y: 543, endPoint x: 920, endPoint y: 519, distance: 24.6
click at [920, 519] on div "MALEFICIO # CCCCCC R 204 GRAMO 204 B 204" at bounding box center [1042, 611] width 246 height 184
drag, startPoint x: 924, startPoint y: 531, endPoint x: 924, endPoint y: 521, distance: 9.2
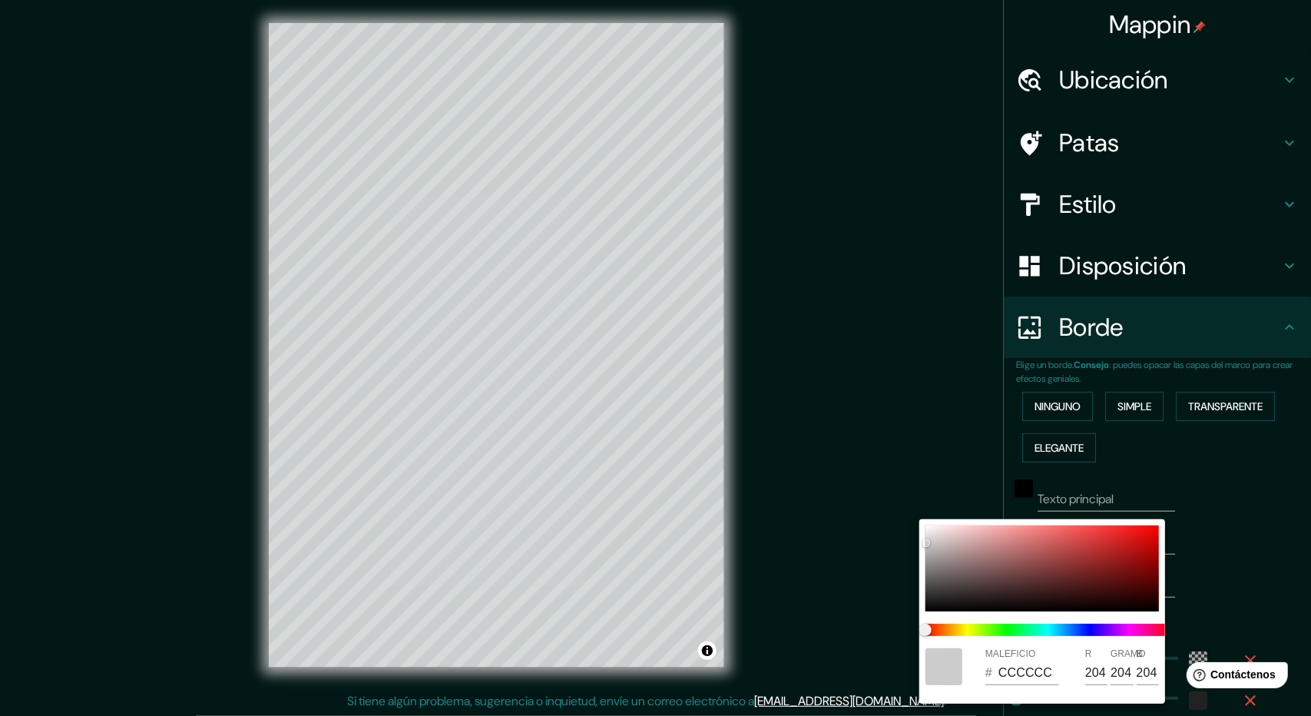
click at [924, 521] on div "MALEFICIO # CCCCCC R 204 GRAMO 204 B 204" at bounding box center [1042, 611] width 246 height 184
type input "E7E3E3"
type input "231"
type input "227"
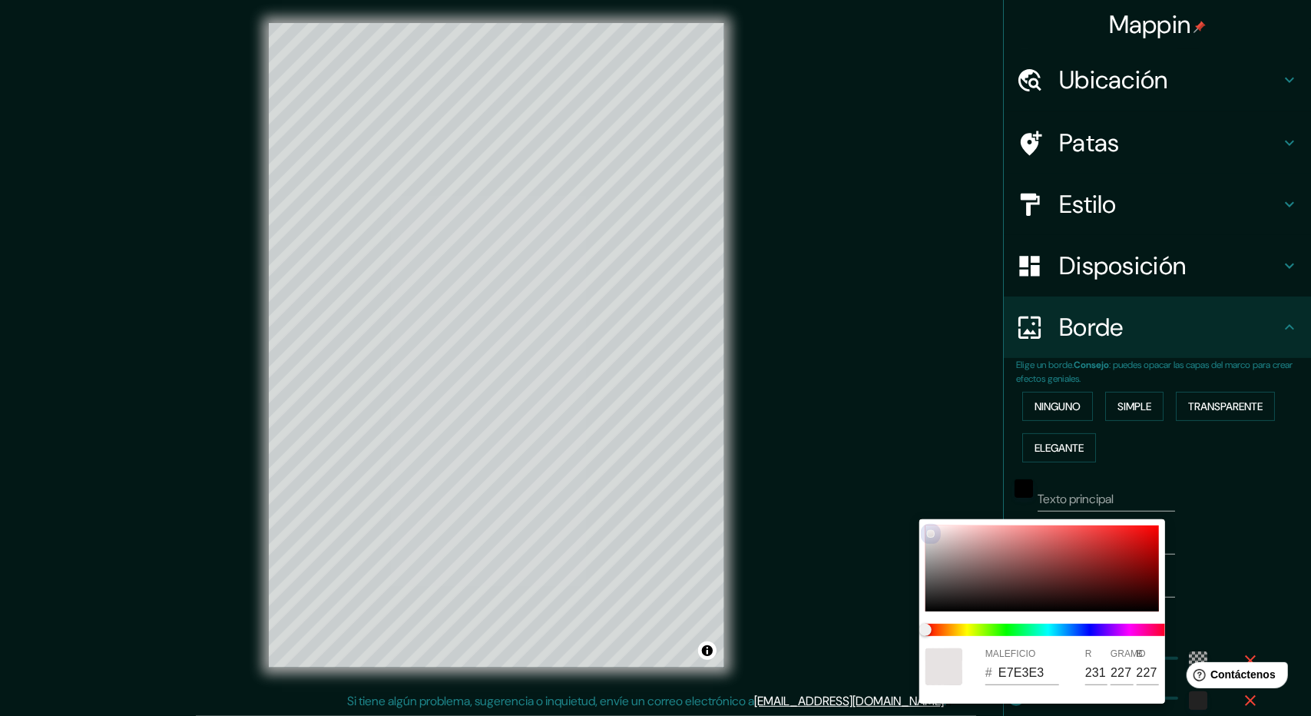
drag, startPoint x: 928, startPoint y: 538, endPoint x: 929, endPoint y: 529, distance: 8.5
click at [929, 529] on div at bounding box center [1041, 568] width 233 height 86
type input "F5F1F1"
type input "245"
type input "241"
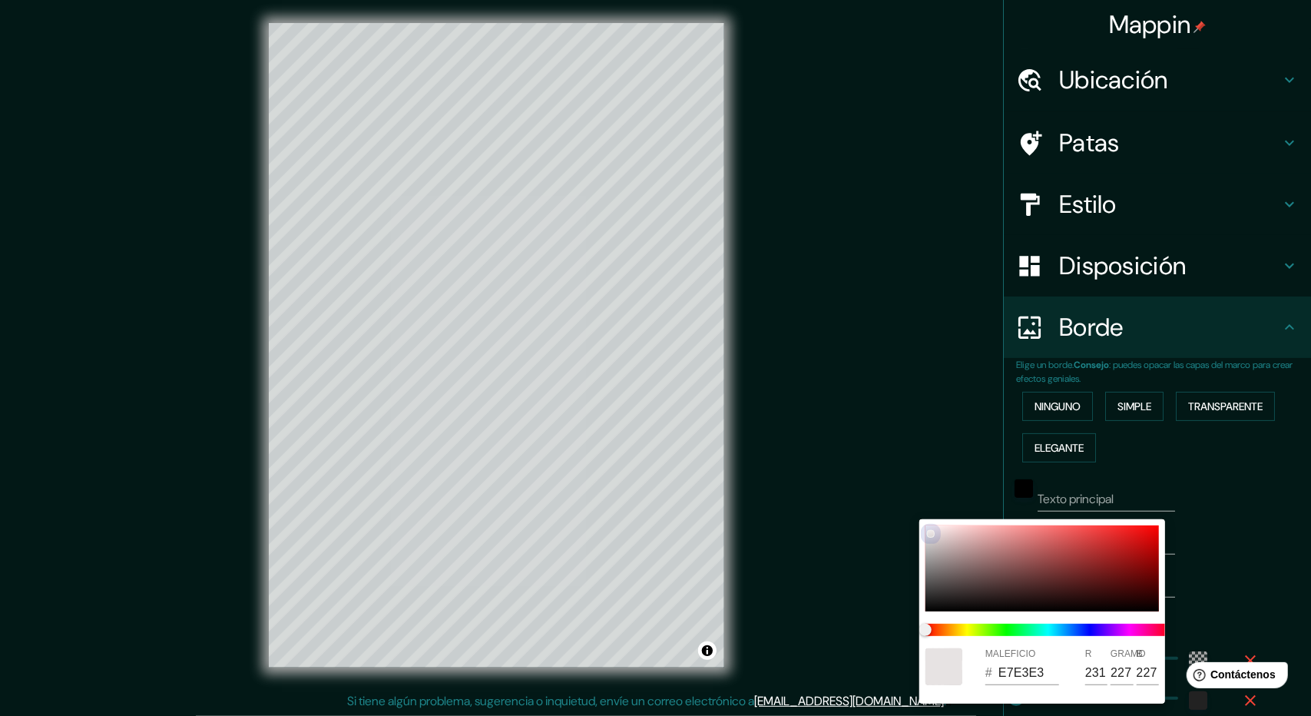
type input "241"
type input "FFFDFD"
type input "255"
type input "253"
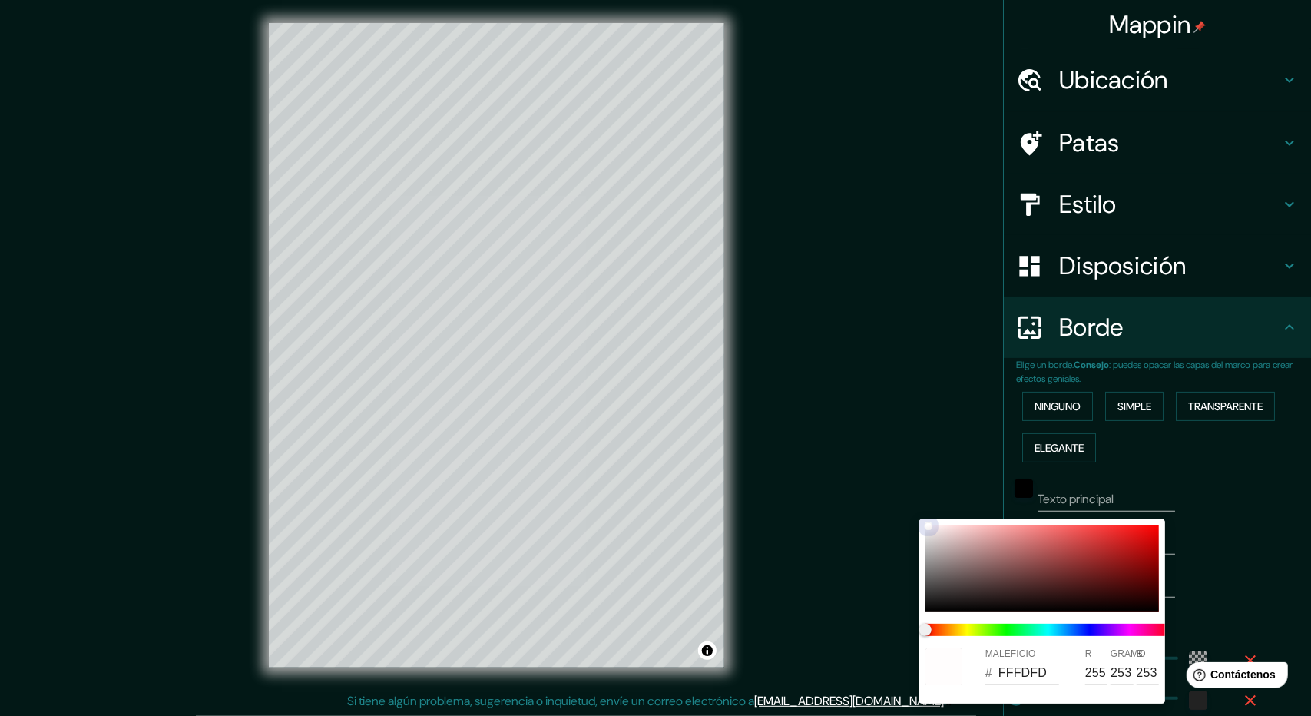
drag, startPoint x: 929, startPoint y: 529, endPoint x: 920, endPoint y: 502, distance: 28.4
click at [920, 502] on div "MALEFICIO # FFFDFD R 255 GRAMO 253 B 253" at bounding box center [655, 358] width 1311 height 716
click at [1222, 493] on div at bounding box center [655, 358] width 1311 height 716
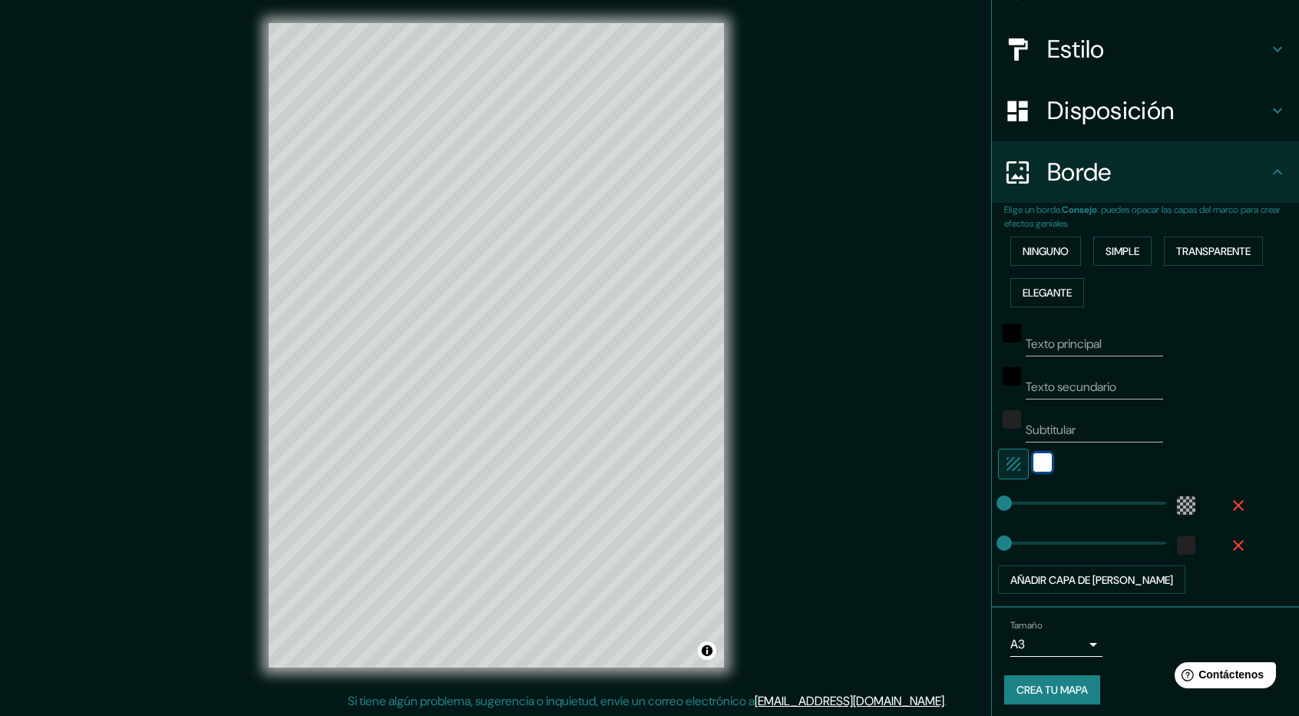
scroll to position [158, 0]
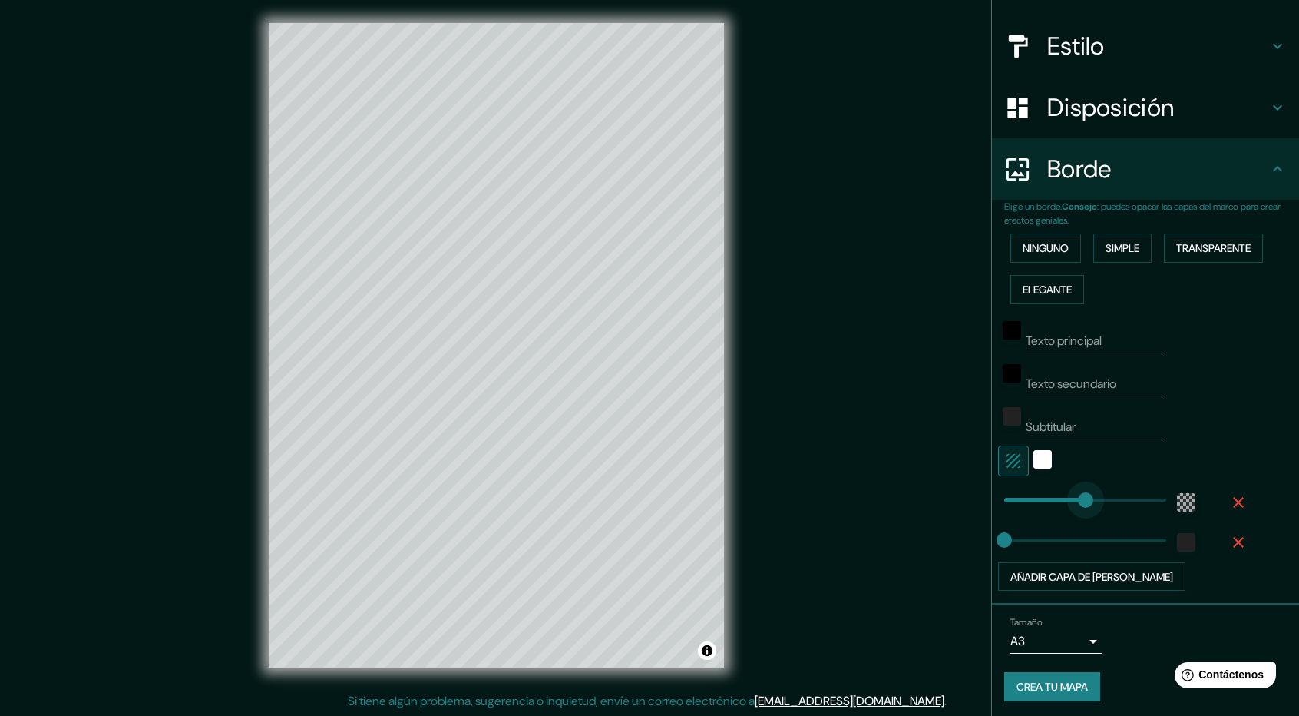
type input "342"
drag, startPoint x: 1007, startPoint y: 500, endPoint x: 1086, endPoint y: 491, distance: 79.5
type input "195"
drag, startPoint x: 1073, startPoint y: 495, endPoint x: 1046, endPoint y: 497, distance: 26.9
click at [1177, 497] on div "color-55555544" at bounding box center [1186, 502] width 18 height 18
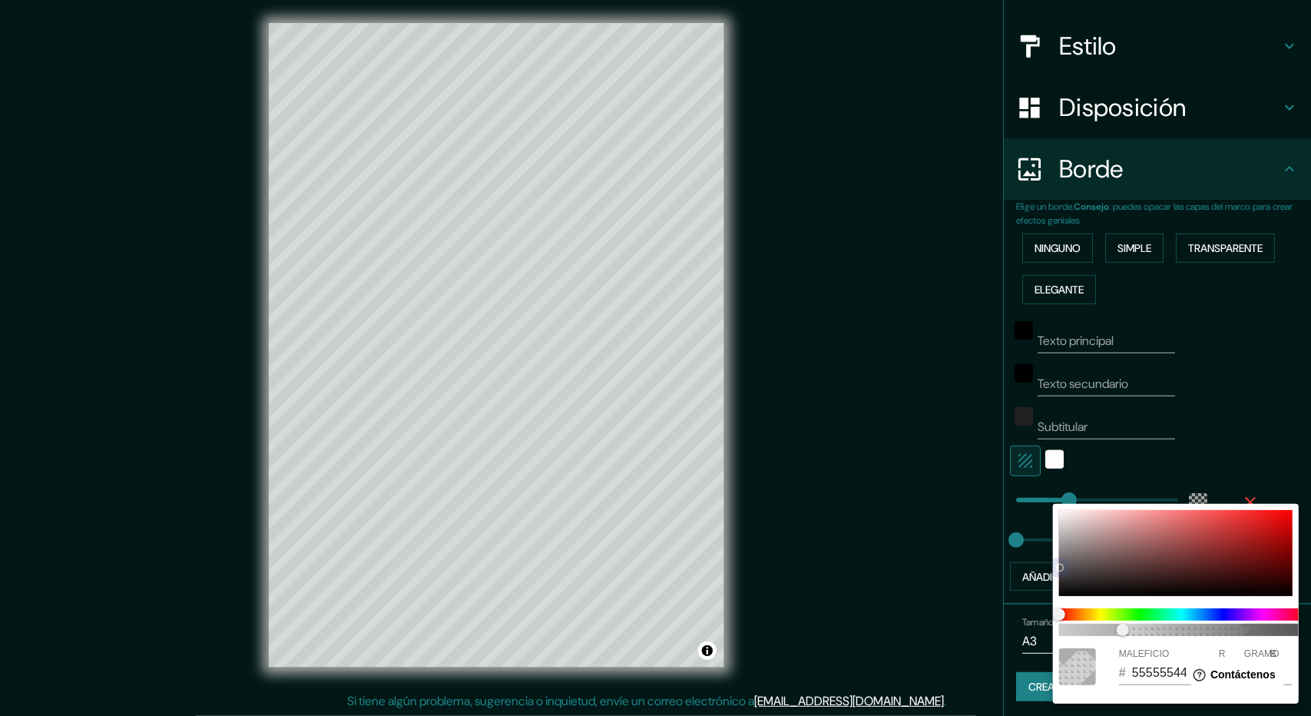
type input "A59393"
type input "165"
type input "147"
drag, startPoint x: 1087, startPoint y: 541, endPoint x: 1064, endPoint y: 528, distance: 26.2
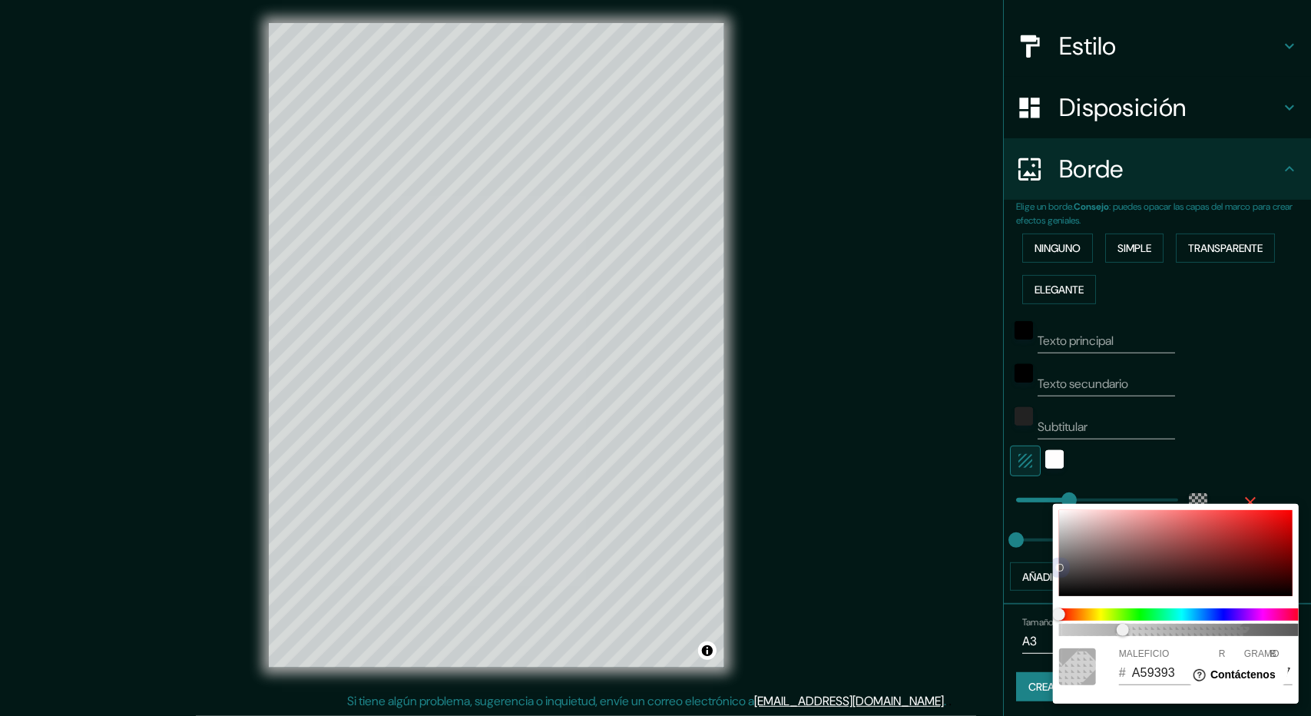
click at [1077, 534] on div at bounding box center [1175, 553] width 233 height 86
type input "B5A6A6"
type input "181"
type input "166"
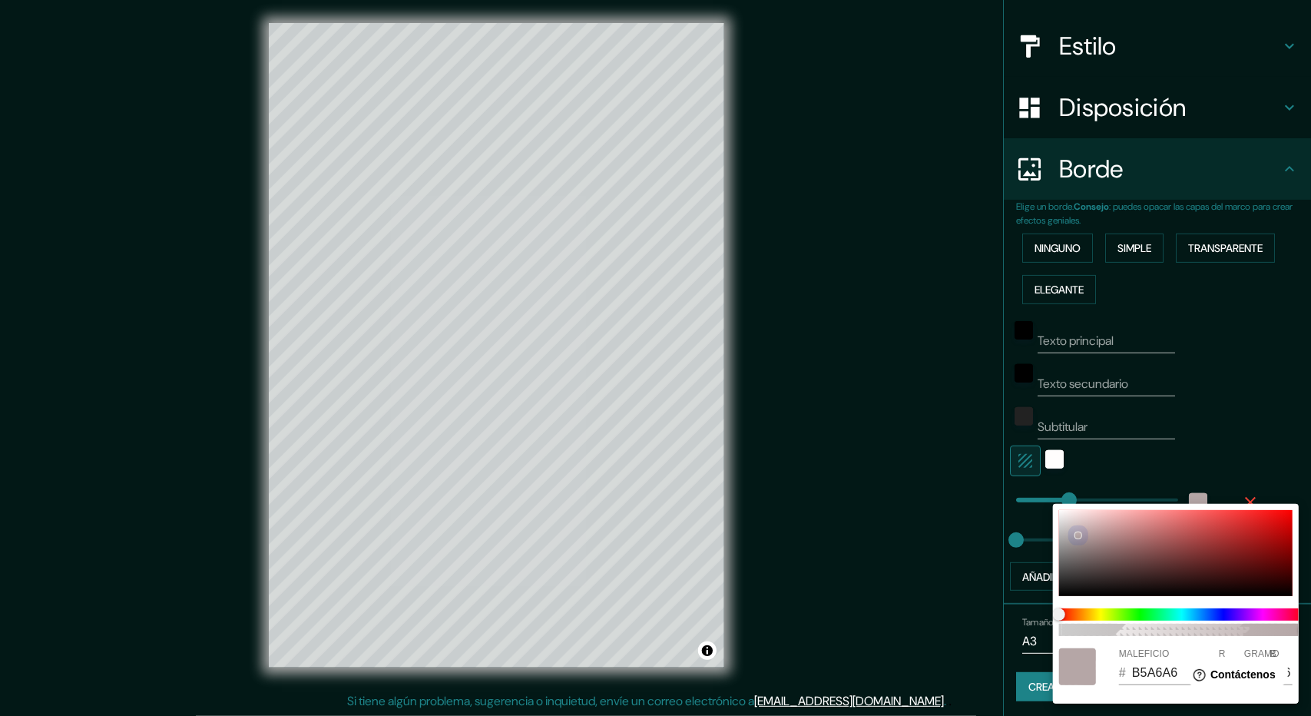
type input "F3F0F0"
type input "243"
type input "240"
type input "F5F2F2"
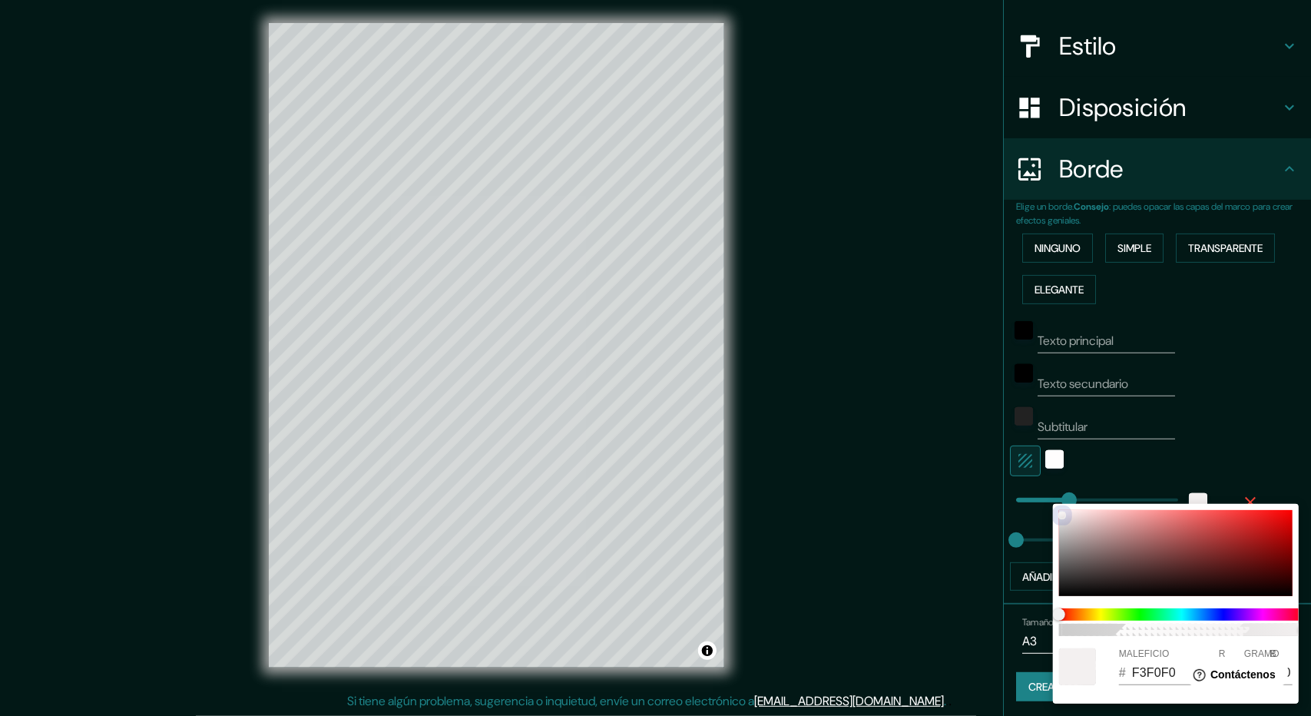
type input "245"
type input "242"
drag, startPoint x: 1064, startPoint y: 528, endPoint x: 1057, endPoint y: 501, distance: 27.8
click at [1057, 501] on div "100 MALEFICIO # F5F2F2 R 245 GRAMO 242 B 242" at bounding box center [655, 358] width 1311 height 716
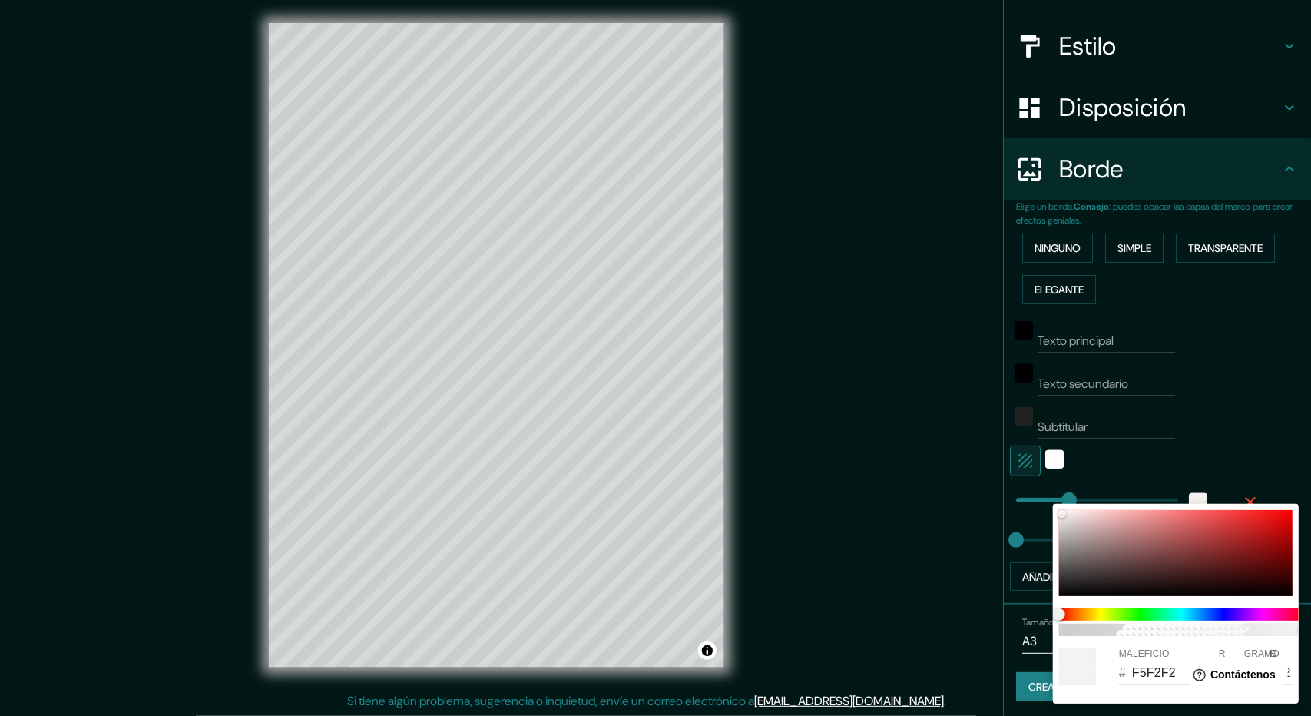
click at [1217, 454] on div at bounding box center [655, 358] width 1311 height 716
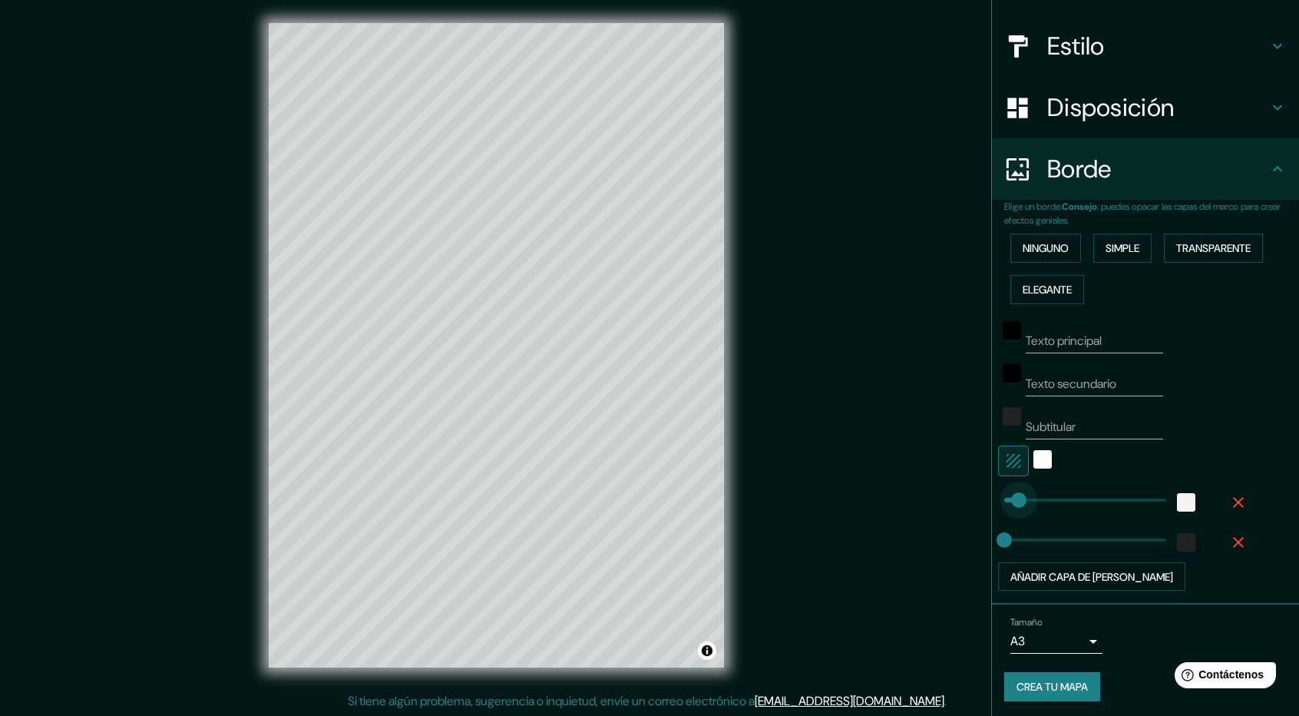
type input "0"
drag, startPoint x: 1045, startPoint y: 500, endPoint x: 1009, endPoint y: 518, distance: 40.2
click at [1241, 427] on div "Texto principal Texto secundario Subtitular Añadir capa de marco" at bounding box center [1151, 450] width 295 height 281
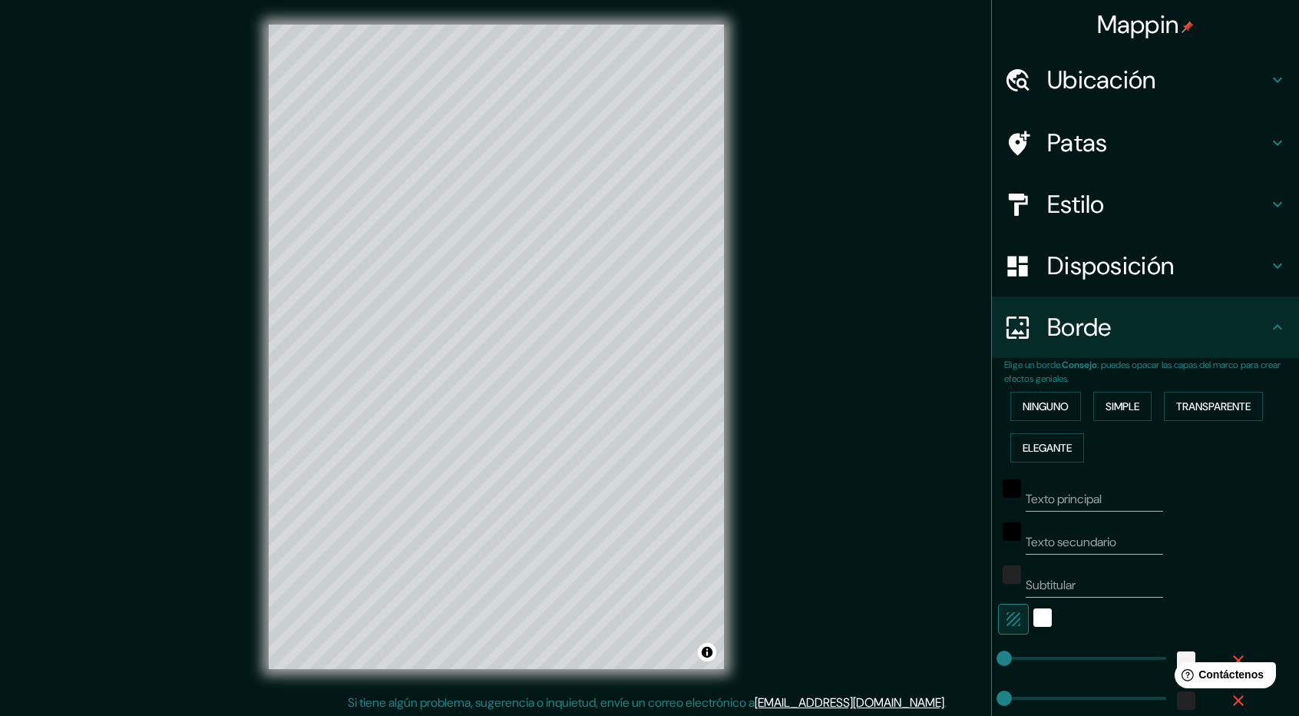
scroll to position [0, 0]
click at [1112, 154] on h4 "Patas" at bounding box center [1157, 142] width 221 height 31
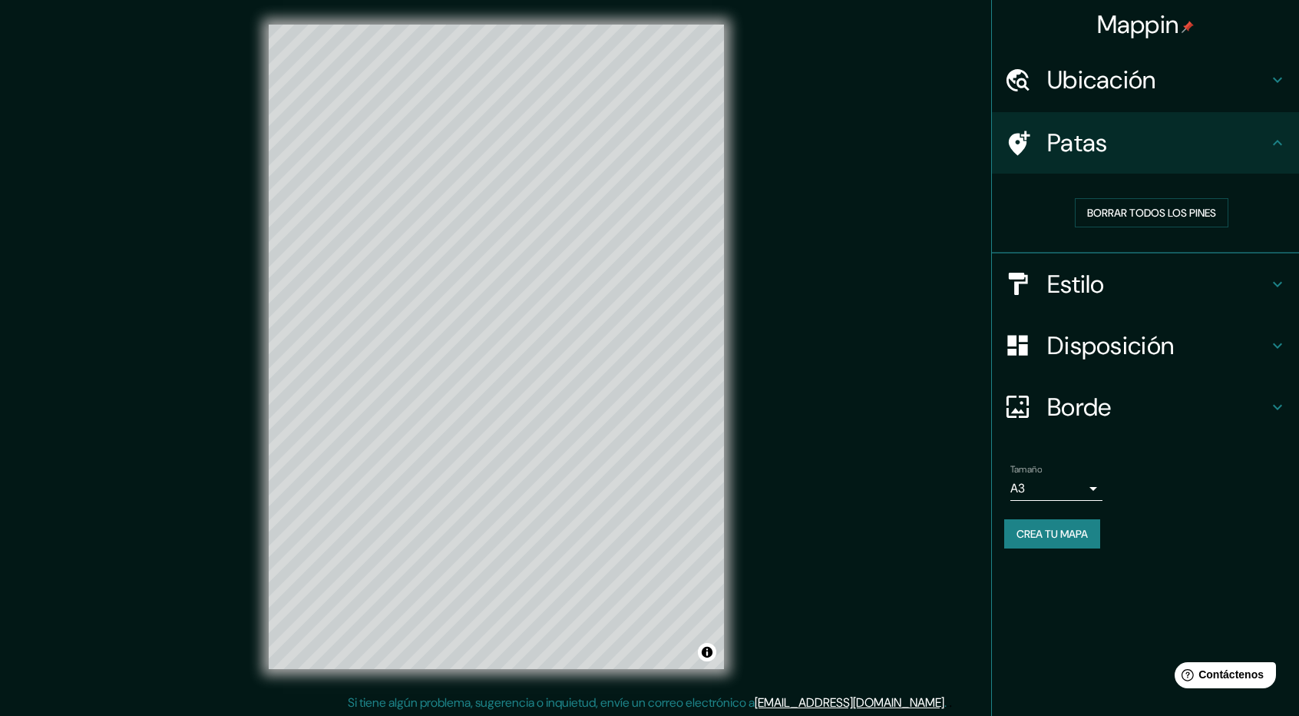
click at [1165, 87] on h4 "Ubicación" at bounding box center [1157, 80] width 221 height 31
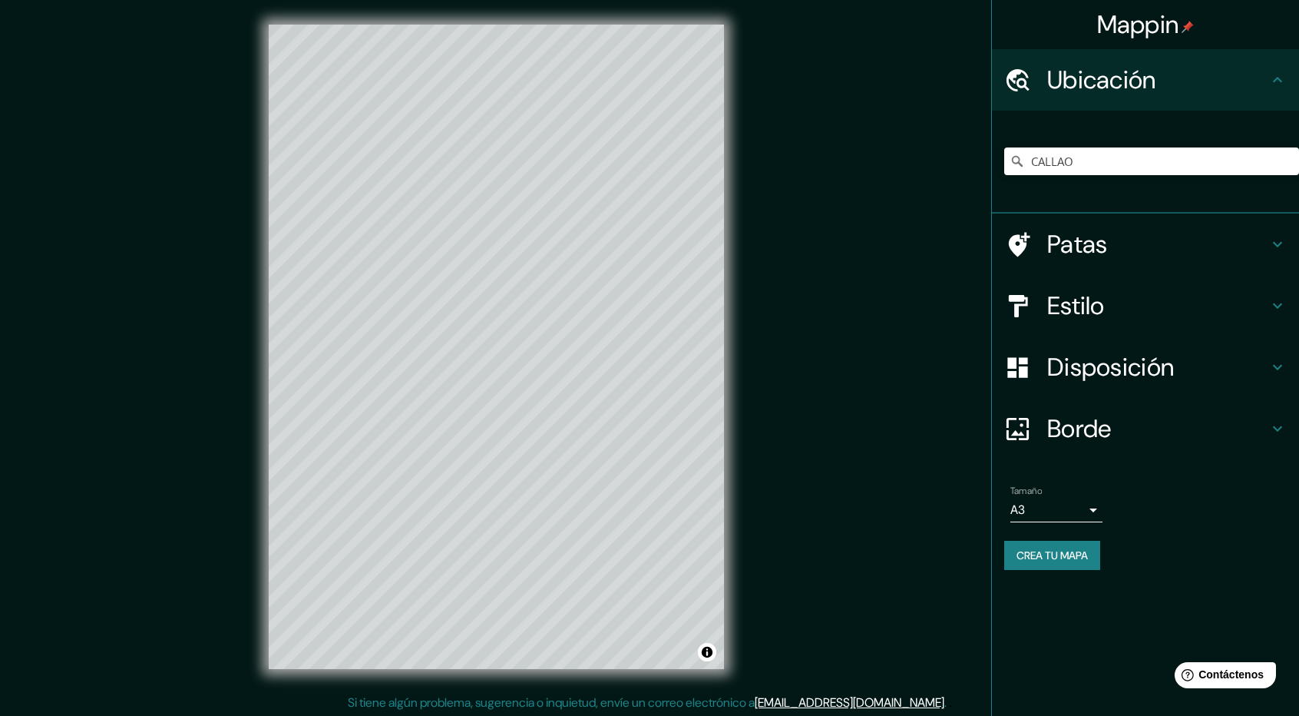
click at [1165, 88] on h4 "Ubicación" at bounding box center [1157, 80] width 221 height 31
